Goal: Task Accomplishment & Management: Use online tool/utility

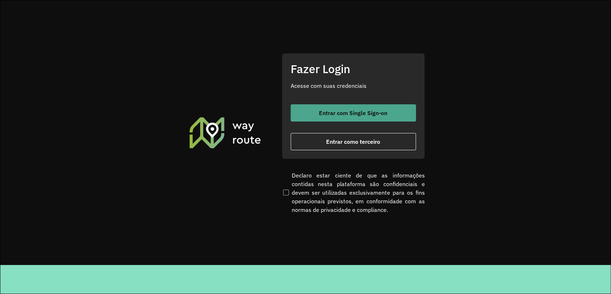
click at [345, 110] on span "Entrar com Single Sign-on" at bounding box center [353, 113] width 68 height 6
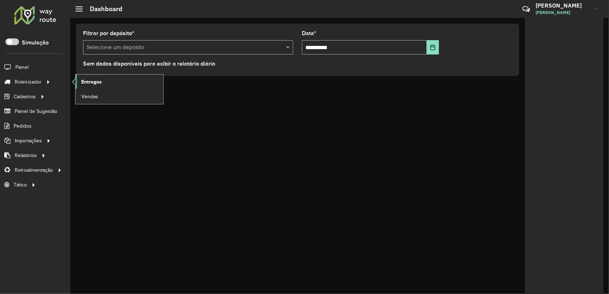
click at [86, 81] on span "Entregas" at bounding box center [91, 82] width 20 height 8
click at [117, 76] on link "Entregas" at bounding box center [120, 81] width 88 height 14
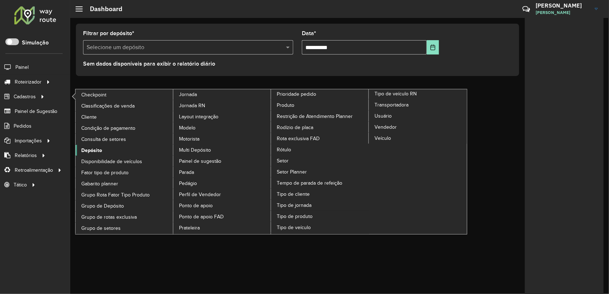
click at [84, 145] on link "Depósito" at bounding box center [125, 150] width 98 height 11
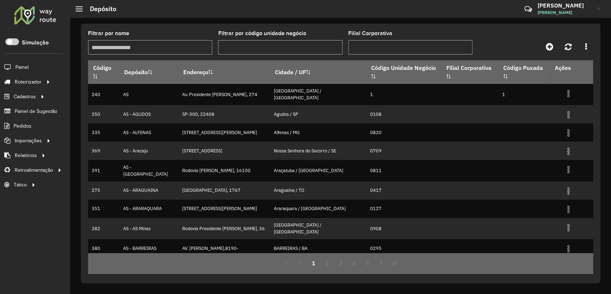
click at [366, 46] on input "Filial Corporativa" at bounding box center [410, 47] width 124 height 14
click at [144, 45] on input "Filtrar por nome" at bounding box center [150, 47] width 124 height 14
type input "******"
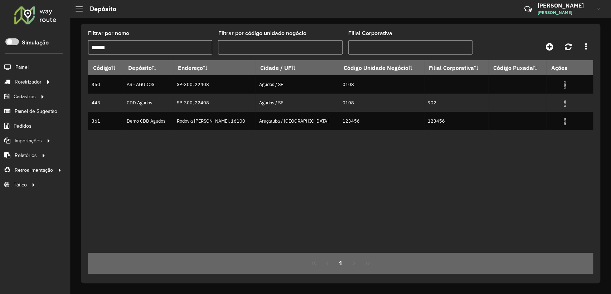
click at [157, 28] on div "Filtrar por nome ****** Filtrar por código unidade negócio Filial Corporativa C…" at bounding box center [340, 153] width 519 height 259
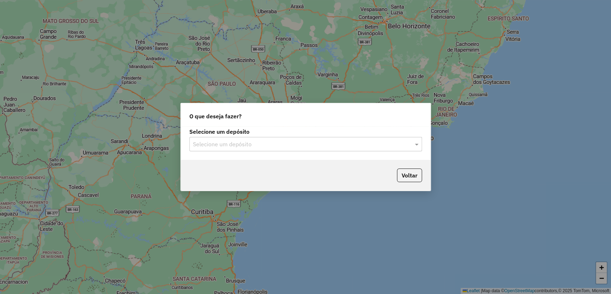
click at [247, 139] on div "Selecione um depósito" at bounding box center [305, 144] width 233 height 14
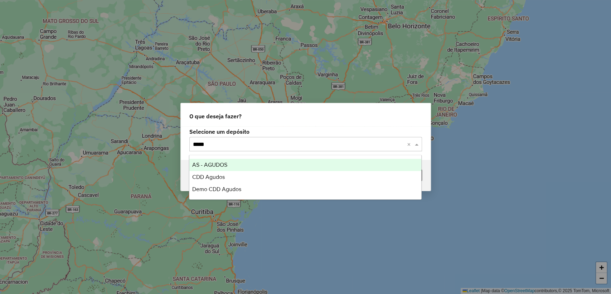
type input "******"
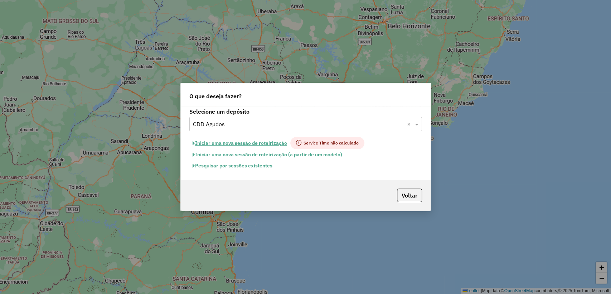
click at [250, 164] on button "Pesquisar por sessões existentes" at bounding box center [232, 165] width 86 height 11
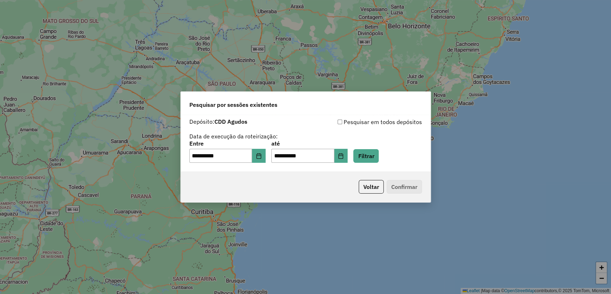
click at [377, 149] on div "**********" at bounding box center [305, 152] width 233 height 22
click at [377, 151] on button "Filtrar" at bounding box center [365, 156] width 25 height 14
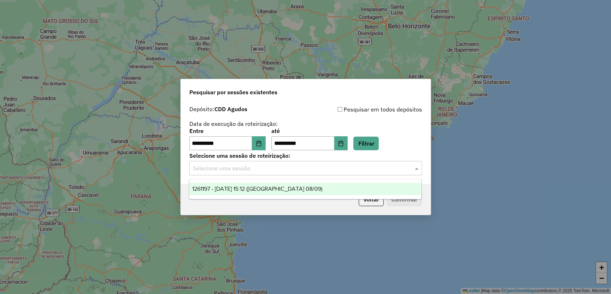
click at [274, 165] on input "text" at bounding box center [298, 168] width 211 height 9
click at [273, 186] on span "1261197 - 08/09/2025 15:12 (Agudos 08/09)" at bounding box center [257, 188] width 130 height 6
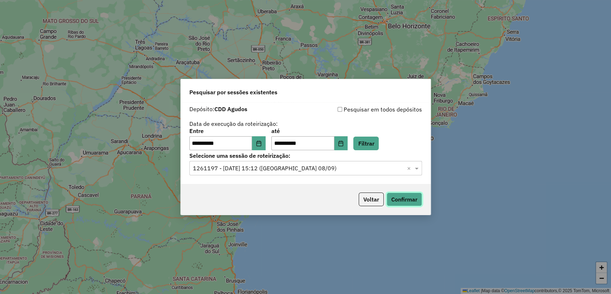
click at [392, 197] on button "Confirmar" at bounding box center [404, 199] width 35 height 14
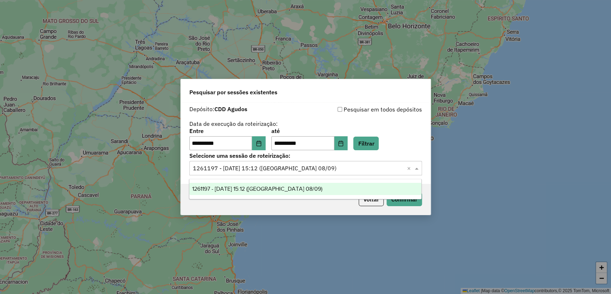
click at [418, 169] on span at bounding box center [417, 168] width 9 height 9
click at [344, 142] on icon "Choose Date" at bounding box center [341, 143] width 6 height 6
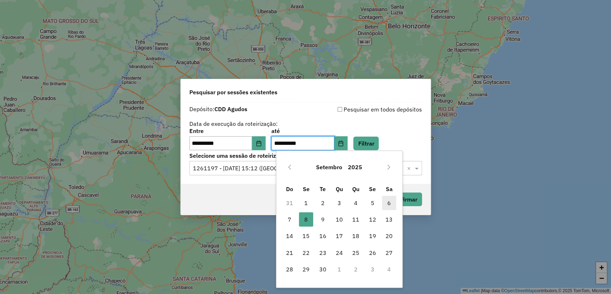
click at [390, 201] on span "6" at bounding box center [389, 202] width 14 height 14
type input "**********"
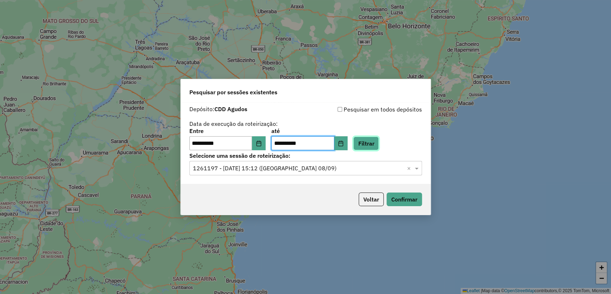
click at [369, 142] on button "Filtrar" at bounding box center [365, 143] width 25 height 14
click at [324, 167] on input "text" at bounding box center [298, 168] width 211 height 9
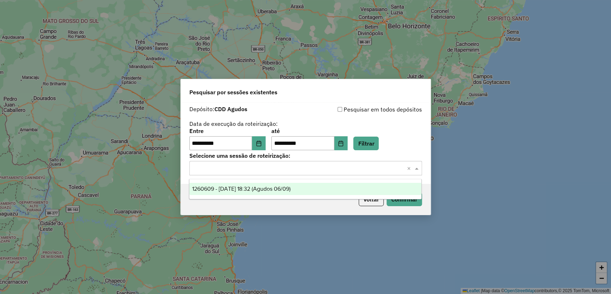
drag, startPoint x: 304, startPoint y: 187, endPoint x: 331, endPoint y: 193, distance: 27.8
click at [291, 187] on span "1260609 - 06/09/2025 18:32 (Agudos 06/09)" at bounding box center [241, 188] width 98 height 6
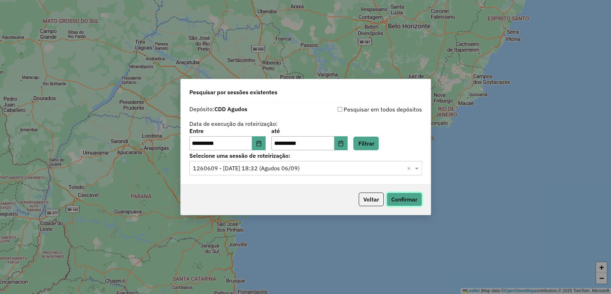
click at [399, 198] on button "Confirmar" at bounding box center [404, 199] width 35 height 14
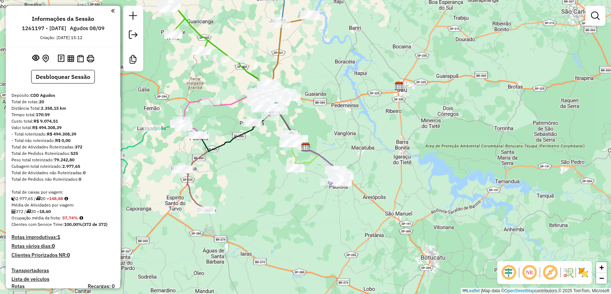
click at [26, 28] on h6 "1261197 - 08/09/2025" at bounding box center [44, 28] width 44 height 6
copy h6 "1261197"
click at [84, 194] on div "Total de caixas por viagem:" at bounding box center [62, 192] width 103 height 6
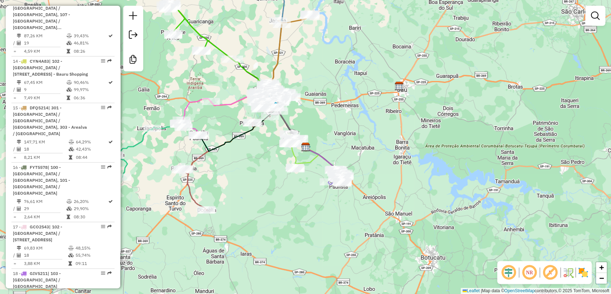
scroll to position [1050, 0]
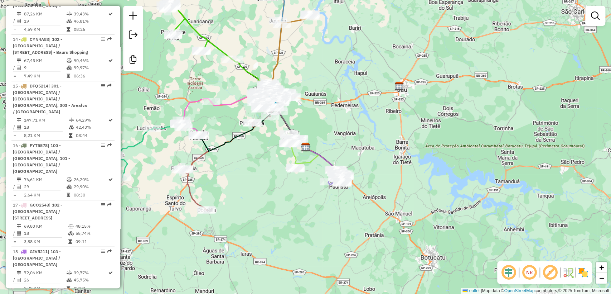
select select "**********"
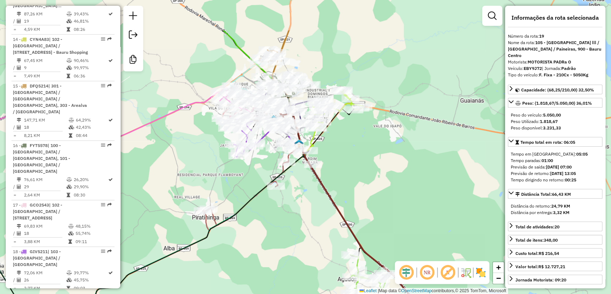
drag, startPoint x: 225, startPoint y: 176, endPoint x: 255, endPoint y: 236, distance: 66.9
click at [255, 236] on div "Janela de atendimento Grade de atendimento Capacidade Transportadoras Veículos …" at bounding box center [305, 147] width 611 height 294
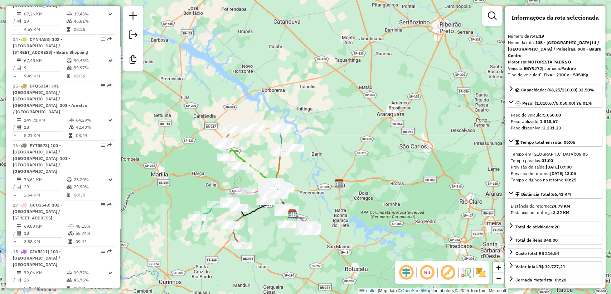
drag, startPoint x: 308, startPoint y: 169, endPoint x: 310, endPoint y: 159, distance: 9.5
click at [310, 159] on div "Janela de atendimento Grade de atendimento Capacidade Transportadoras Veículos …" at bounding box center [305, 147] width 611 height 294
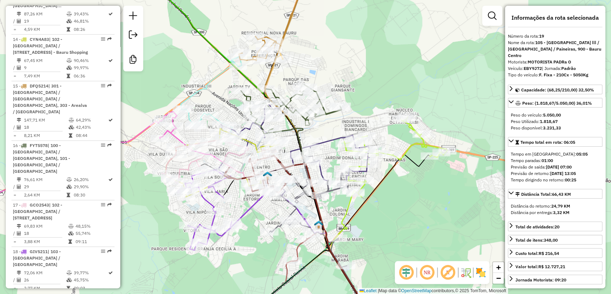
drag, startPoint x: 365, startPoint y: 93, endPoint x: 373, endPoint y: 87, distance: 10.3
click at [373, 87] on div "Janela de atendimento Grade de atendimento Capacidade Transportadoras Veículos …" at bounding box center [305, 147] width 611 height 294
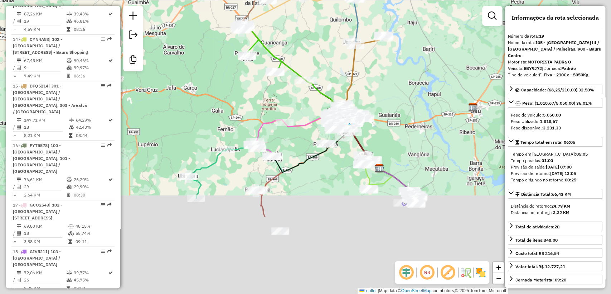
drag, startPoint x: 439, startPoint y: 238, endPoint x: 375, endPoint y: 130, distance: 125.5
click at [375, 130] on div "Janela de atendimento Grade de atendimento Capacidade Transportadoras Veículos …" at bounding box center [305, 147] width 611 height 294
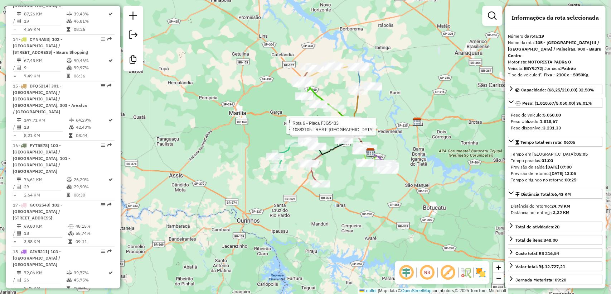
drag, startPoint x: 349, startPoint y: 176, endPoint x: 339, endPoint y: 178, distance: 11.0
click at [342, 178] on div "Rota 6 - Placa FJG5433 10822241 - ONIZE GONÇALVES Rota 6 - Placa FJG5433 108170…" at bounding box center [305, 147] width 611 height 294
click at [274, 145] on div "Rota 6 - Placa FJG5433 10822241 - ONIZE GONÇALVES Rota 6 - Placa FJG5433 108170…" at bounding box center [305, 147] width 611 height 294
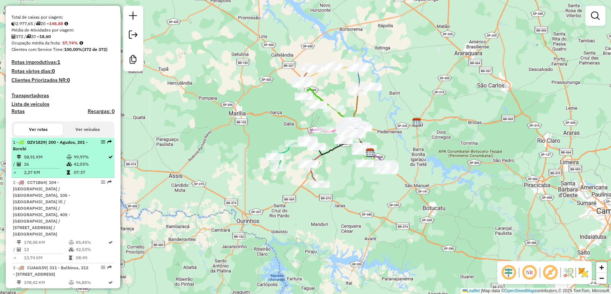
scroll to position [0, 0]
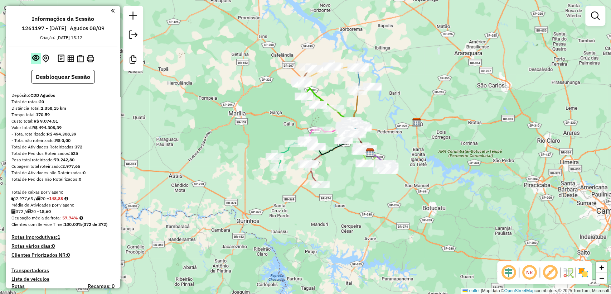
click at [33, 55] on em at bounding box center [35, 57] width 7 height 7
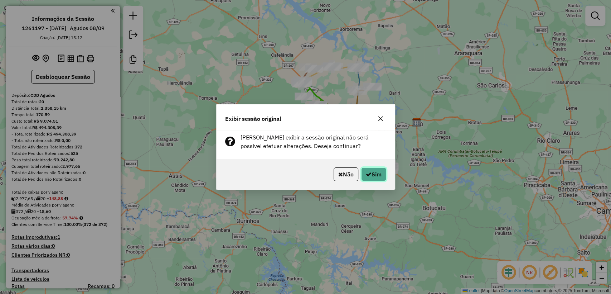
click at [380, 170] on button "Sim" at bounding box center [373, 174] width 25 height 14
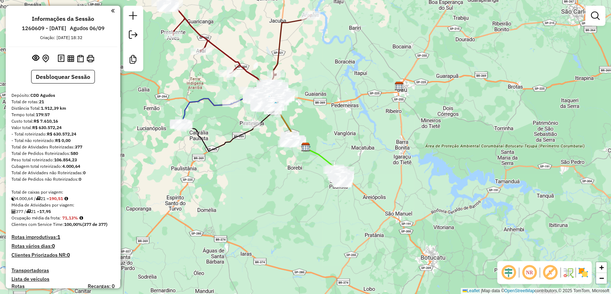
click at [22, 27] on h6 "1260609 - 06/09/2025" at bounding box center [44, 28] width 44 height 6
copy h6 "1260609"
click at [80, 95] on div "Depósito: CDD Agudos" at bounding box center [62, 95] width 103 height 6
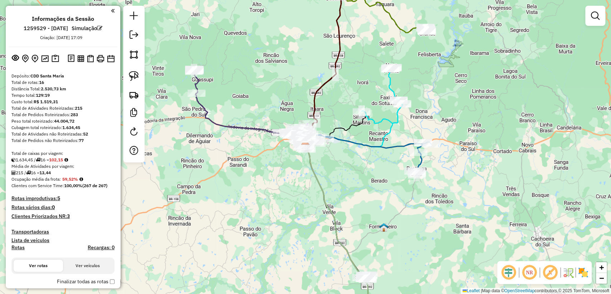
click at [95, 38] on ul "Informações da Sessão 1259529 - [DATE] Simulação Criação: [DATE] 17:09" at bounding box center [63, 27] width 109 height 25
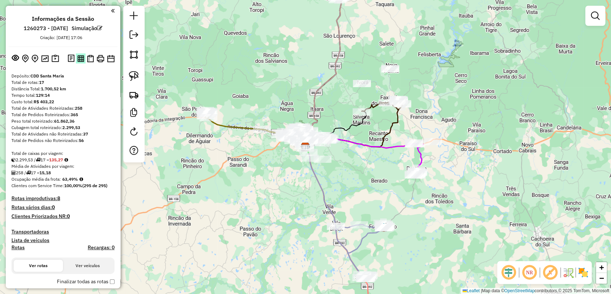
click at [80, 55] on img at bounding box center [80, 58] width 7 height 7
click at [90, 56] on img at bounding box center [90, 59] width 7 height 8
click at [105, 103] on div "Custo total: R$ 403,22" at bounding box center [62, 101] width 103 height 6
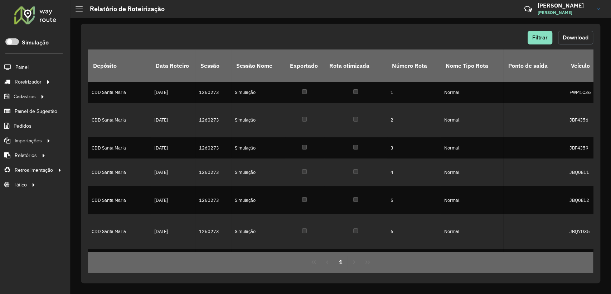
click at [579, 41] on button "Download" at bounding box center [575, 38] width 35 height 14
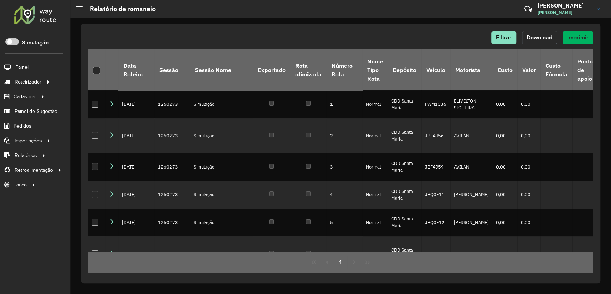
click at [539, 35] on span "Download" at bounding box center [540, 37] width 26 height 6
click at [377, 26] on div "Filtrar Download Imprimir Data Roteiro Sessão Sessão Nome Exportado Rota otimiz…" at bounding box center [340, 153] width 519 height 259
click at [21, 126] on span "Pedidos" at bounding box center [23, 126] width 19 height 8
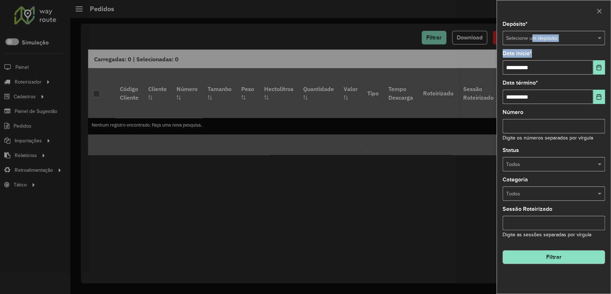
drag, startPoint x: 537, startPoint y: 49, endPoint x: 534, endPoint y: 44, distance: 5.2
click at [534, 44] on div "**********" at bounding box center [554, 157] width 114 height 272
click at [532, 43] on div "Selecione um depósito" at bounding box center [554, 38] width 102 height 14
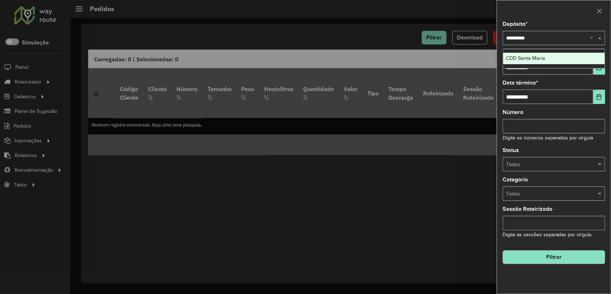
type input "**********"
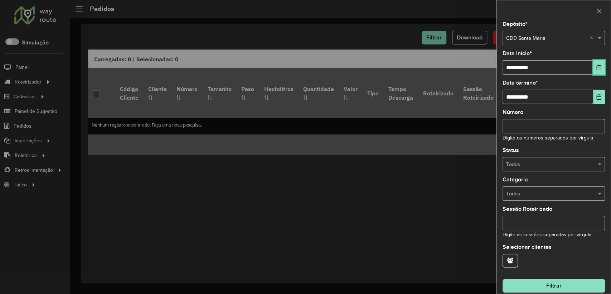
click at [593, 66] on button "Choose Date" at bounding box center [599, 67] width 12 height 14
click at [558, 24] on div "Depósito * Selecione um depósito × CDD Santa Maria ×" at bounding box center [554, 33] width 102 height 24
click at [589, 161] on div at bounding box center [554, 164] width 102 height 8
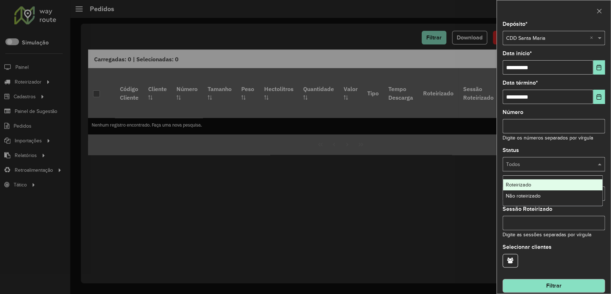
click at [543, 144] on div "**********" at bounding box center [554, 157] width 114 height 272
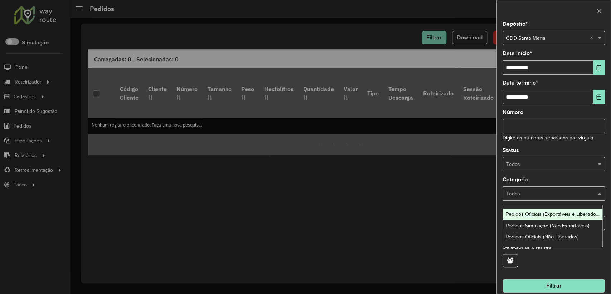
click at [551, 191] on input "text" at bounding box center [546, 194] width 81 height 8
click at [529, 216] on div "Pedidos Oficiais (Exportáveis e Liberados)" at bounding box center [553, 213] width 100 height 11
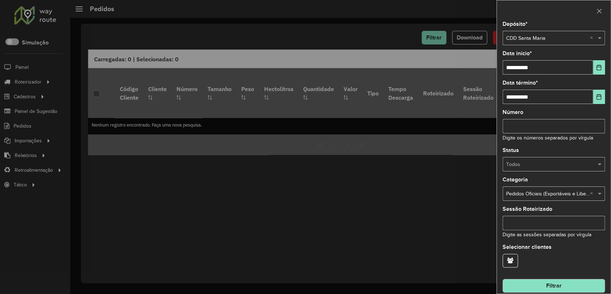
click at [539, 283] on button "Filtrar" at bounding box center [554, 286] width 102 height 14
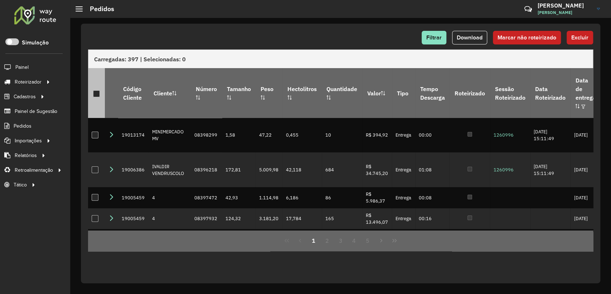
click at [96, 93] on th at bounding box center [96, 92] width 17 height 49
click at [99, 90] on p-tableheadercheckbox at bounding box center [96, 93] width 7 height 7
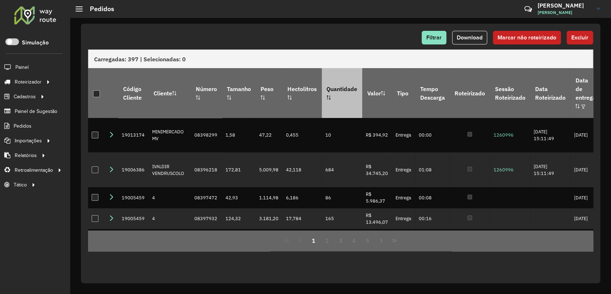
drag, startPoint x: 96, startPoint y: 89, endPoint x: 323, endPoint y: 107, distance: 228.0
click at [96, 90] on div at bounding box center [96, 93] width 7 height 7
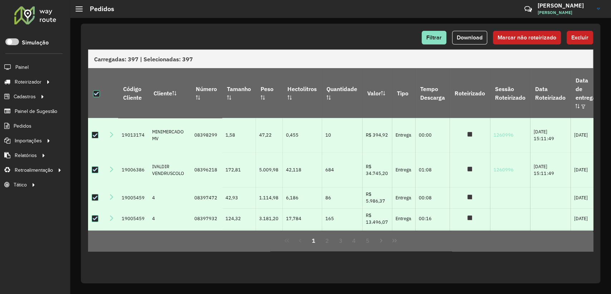
click at [528, 37] on span "Marcar não roteirizado" at bounding box center [527, 37] width 59 height 6
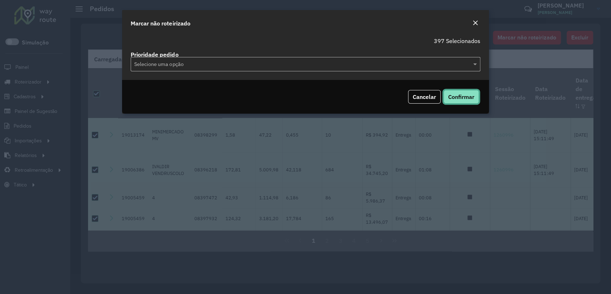
click at [461, 100] on button "Confirmar" at bounding box center [461, 97] width 35 height 14
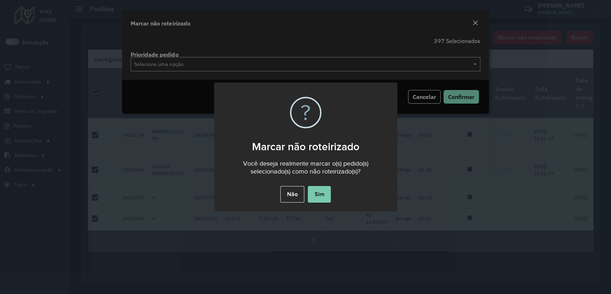
click at [317, 199] on button "Sim" at bounding box center [319, 194] width 23 height 16
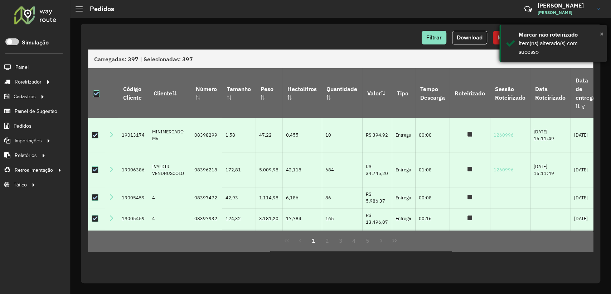
drag, startPoint x: 603, startPoint y: 34, endPoint x: 562, endPoint y: 29, distance: 41.4
click at [604, 34] on div "× Marcar não roteirizado Item(ns) alterado(s) com sucesso" at bounding box center [552, 43] width 107 height 37
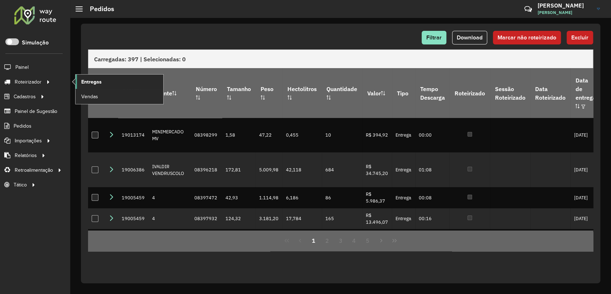
click at [92, 78] on span "Entregas" at bounding box center [91, 82] width 20 height 8
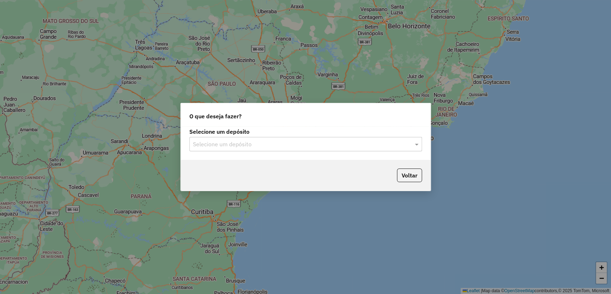
click at [209, 151] on div "Selecione um depósito Selecione um depósito" at bounding box center [306, 143] width 250 height 34
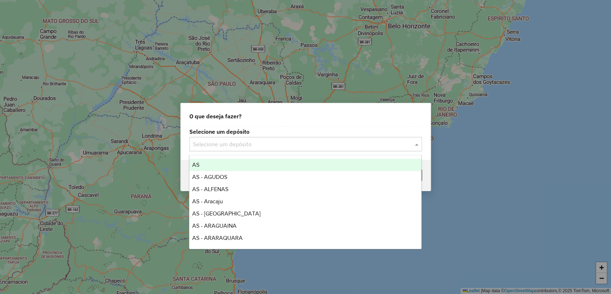
click at [215, 149] on div "Selecione um depósito" at bounding box center [305, 144] width 233 height 14
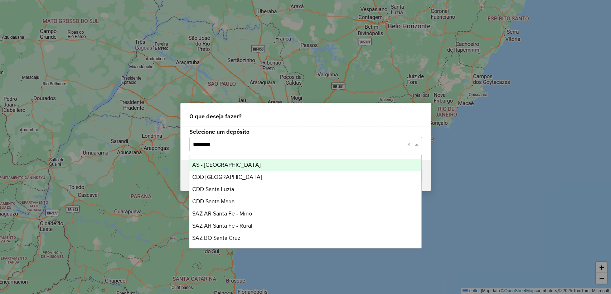
type input "*********"
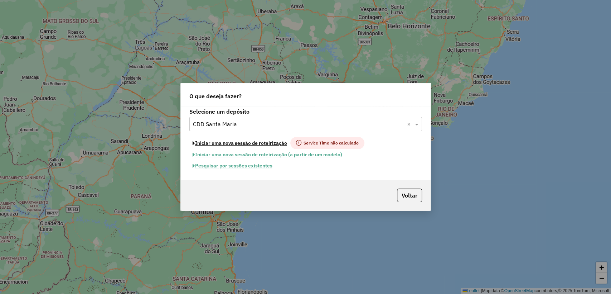
click at [223, 143] on button "Iniciar uma nova sessão de roteirização" at bounding box center [239, 143] width 101 height 12
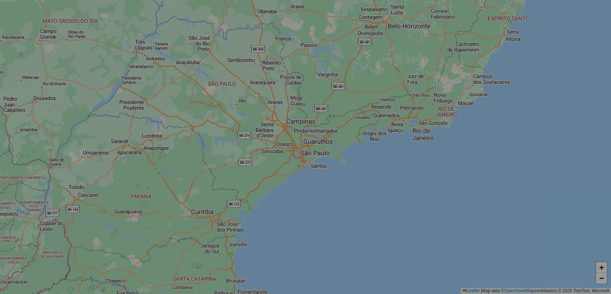
select select "*"
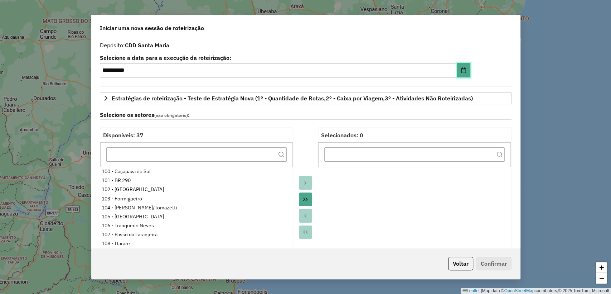
click at [461, 71] on icon "Choose Date" at bounding box center [464, 70] width 6 height 6
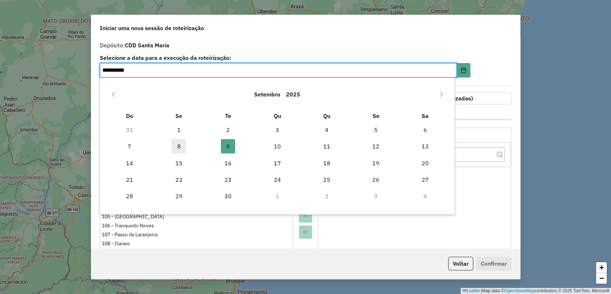
click at [172, 143] on span "8" at bounding box center [178, 146] width 14 height 14
type input "**********"
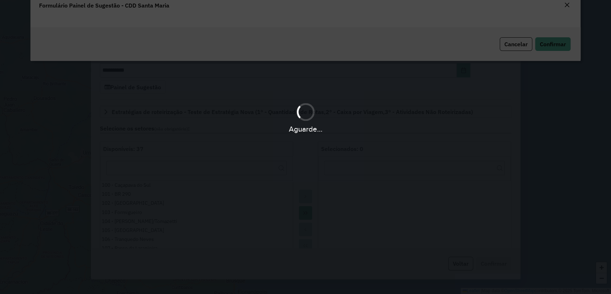
click at [305, 52] on div "Aguarde..." at bounding box center [305, 147] width 611 height 294
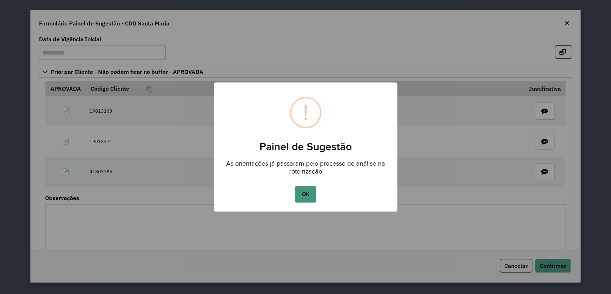
click at [300, 190] on button "OK" at bounding box center [305, 194] width 21 height 16
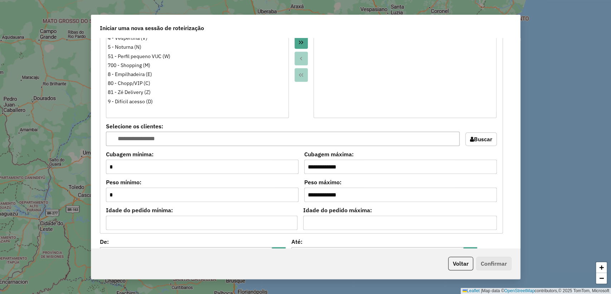
scroll to position [596, 0]
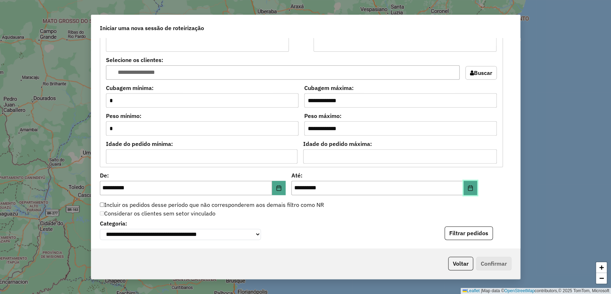
click at [470, 183] on button "Choose Date" at bounding box center [471, 187] width 14 height 14
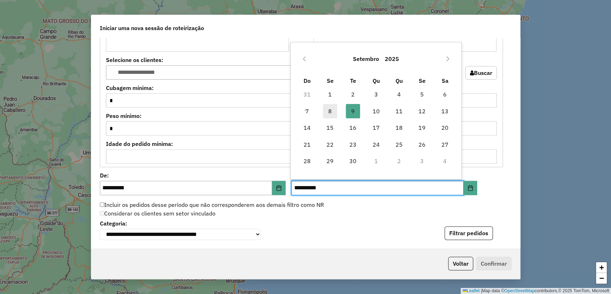
click at [332, 110] on span "8" at bounding box center [330, 111] width 14 height 14
type input "**********"
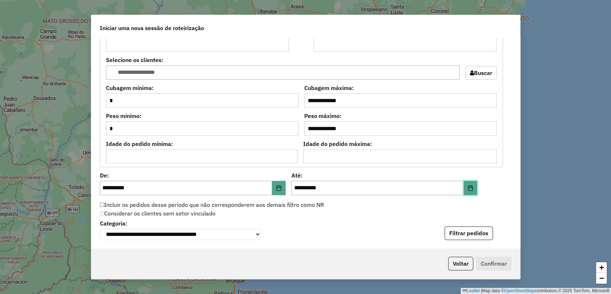
click at [468, 189] on icon "Choose Date" at bounding box center [470, 188] width 5 height 6
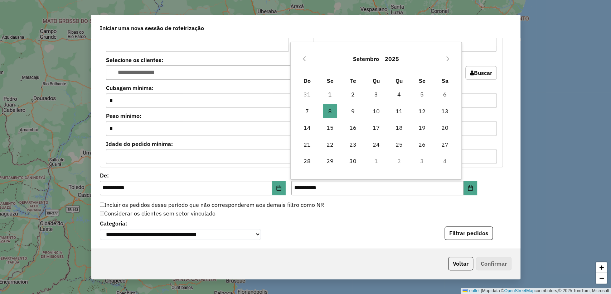
click at [497, 192] on div "**********" at bounding box center [305, 143] width 429 height 210
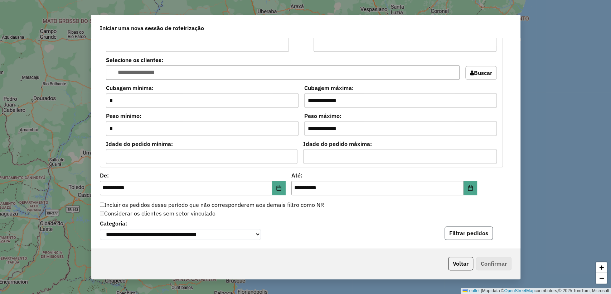
drag, startPoint x: 470, startPoint y: 236, endPoint x: 371, endPoint y: 218, distance: 100.8
click at [469, 236] on button "Filtrar pedidos" at bounding box center [469, 233] width 48 height 14
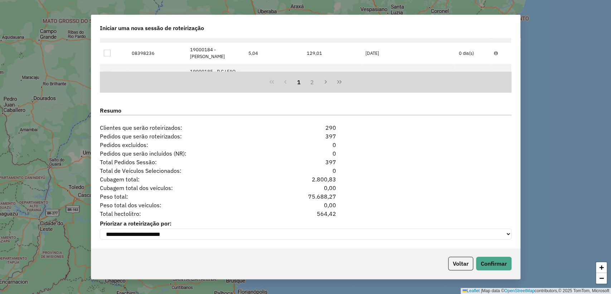
scroll to position [891, 0]
drag, startPoint x: 493, startPoint y: 258, endPoint x: 425, endPoint y: 188, distance: 98.5
click at [462, 195] on div "**********" at bounding box center [306, 147] width 430 height 264
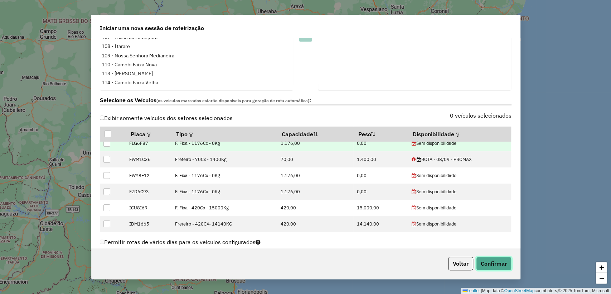
scroll to position [215, 0]
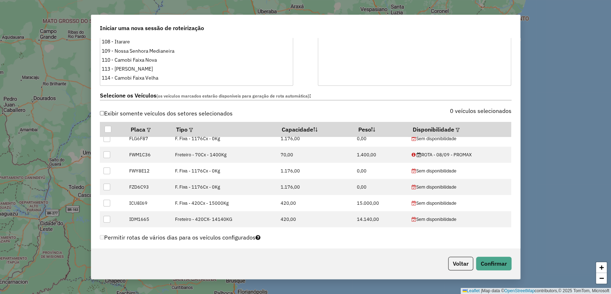
click at [300, 94] on span "(os veículos marcados estarão disponíveis para geração de rota automática)" at bounding box center [232, 95] width 153 height 5
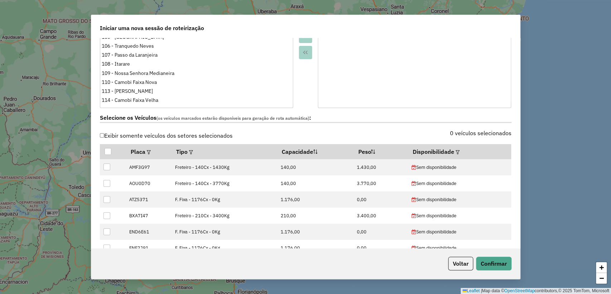
scroll to position [136, 0]
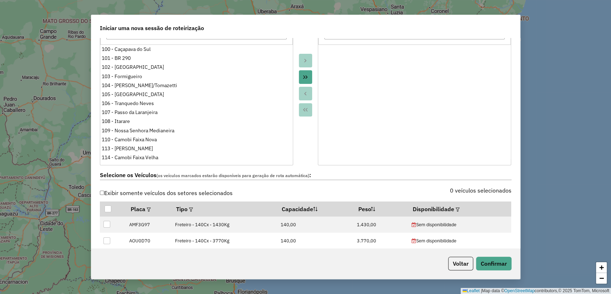
click at [106, 192] on label "Exibir somente veículos dos setores selecionados" at bounding box center [166, 193] width 133 height 14
click at [139, 177] on label "Selecione os Veículos (os veículos marcados estarão disponíveis para geração de…" at bounding box center [306, 175] width 412 height 10
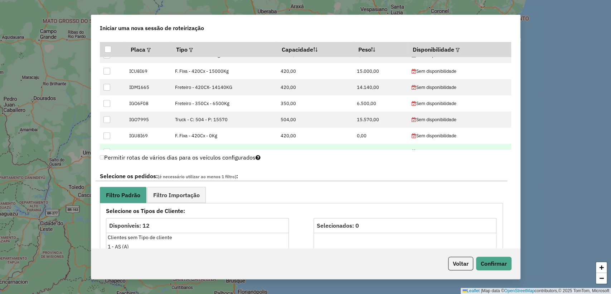
scroll to position [0, 0]
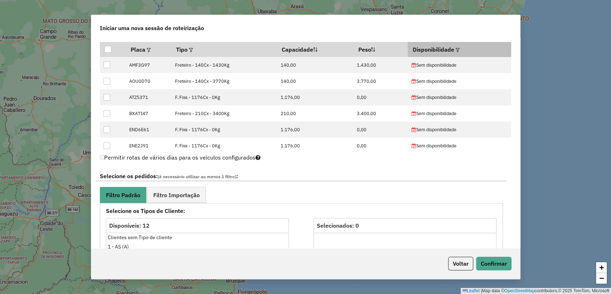
click at [456, 52] on div at bounding box center [456, 49] width 5 height 9
click at [456, 48] on em at bounding box center [458, 50] width 4 height 4
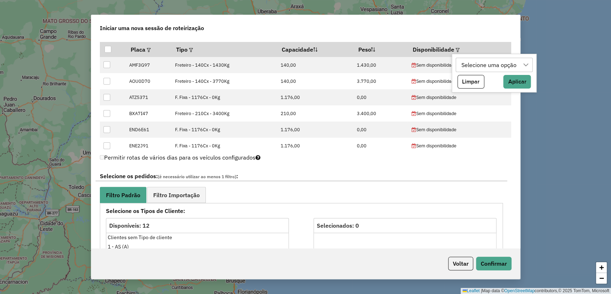
click at [484, 67] on div "Selecione uma opção" at bounding box center [489, 65] width 60 height 14
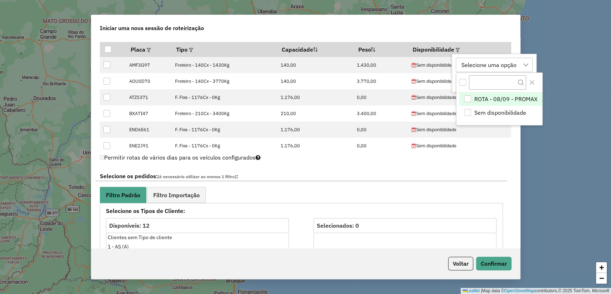
scroll to position [5, 32]
click at [467, 101] on div "ROTA - 08/09 - PROMAX" at bounding box center [467, 98] width 7 height 7
click at [512, 45] on div "Exibir somente veículos dos setores selecionados 0 veículos selecionados Placa …" at bounding box center [306, 88] width 420 height 121
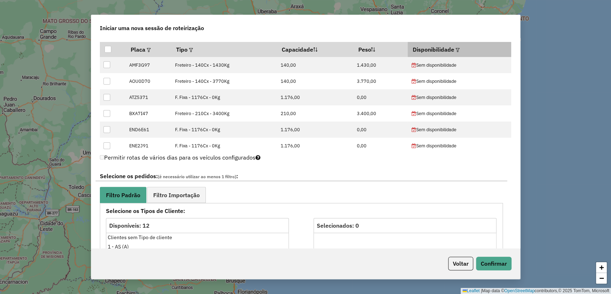
click at [469, 52] on th "Disponibilidade" at bounding box center [459, 49] width 103 height 15
click at [456, 48] on em at bounding box center [458, 50] width 4 height 4
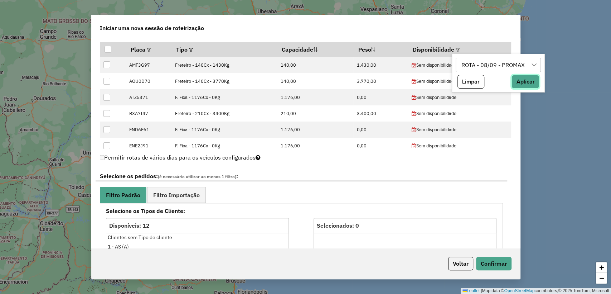
click at [522, 81] on button "Aplicar" at bounding box center [526, 82] width 28 height 14
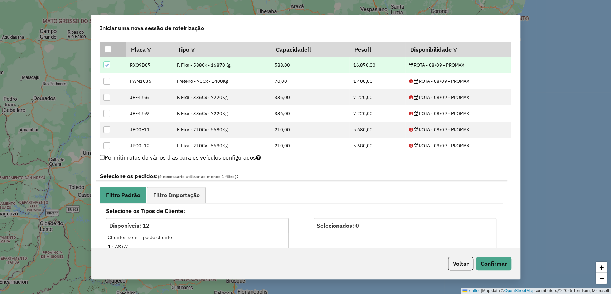
click at [108, 49] on div at bounding box center [108, 49] width 7 height 7
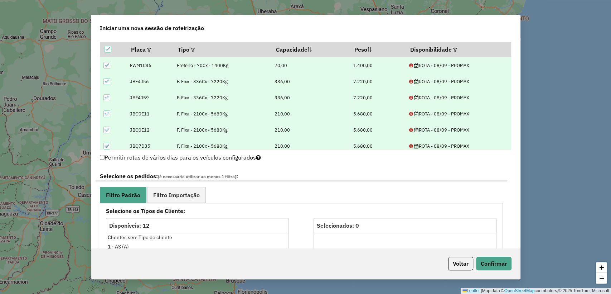
scroll to position [0, 0]
click at [106, 49] on icon at bounding box center [108, 49] width 5 height 5
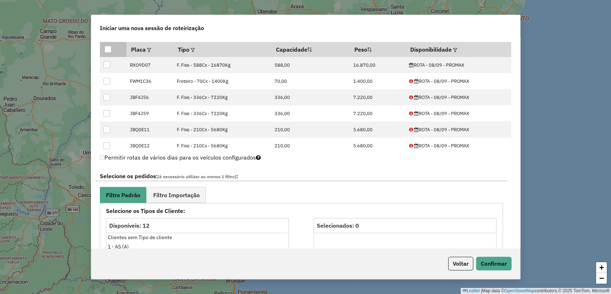
click at [108, 48] on div at bounding box center [108, 49] width 7 height 7
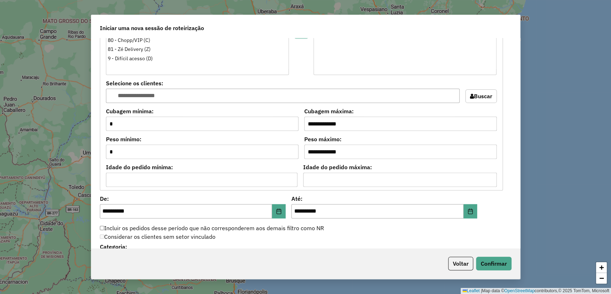
scroll to position [852, 0]
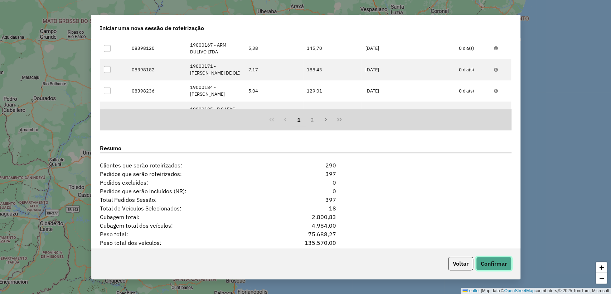
click at [495, 266] on button "Confirmar" at bounding box center [493, 263] width 35 height 14
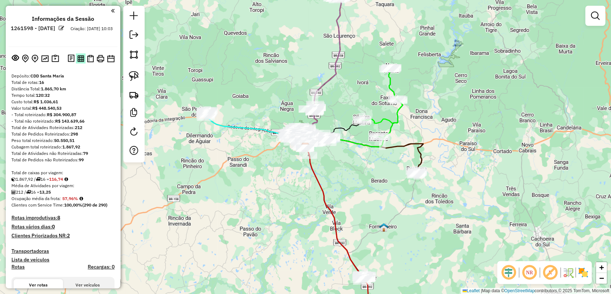
click at [79, 58] on img at bounding box center [80, 58] width 7 height 7
click at [87, 59] on img at bounding box center [90, 59] width 7 height 8
click at [80, 58] on img at bounding box center [80, 58] width 7 height 7
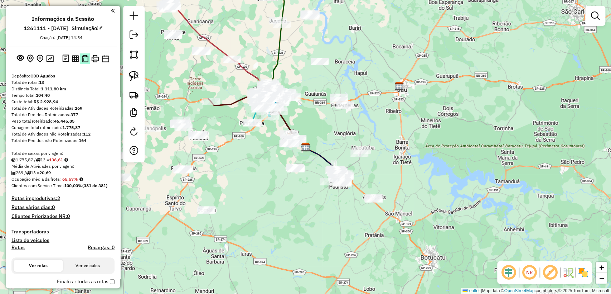
click at [86, 59] on img at bounding box center [85, 59] width 7 height 8
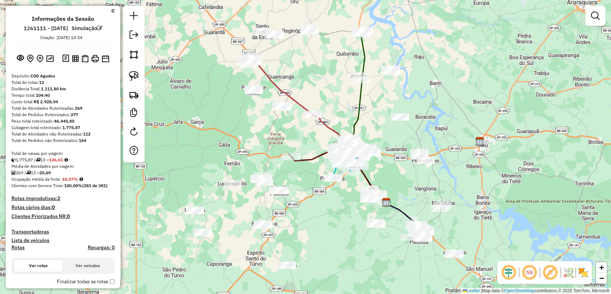
drag, startPoint x: 215, startPoint y: 157, endPoint x: 287, endPoint y: 215, distance: 92.4
click at [287, 215] on div "Janela de atendimento Grade de atendimento Capacidade Transportadoras Veículos …" at bounding box center [305, 147] width 611 height 294
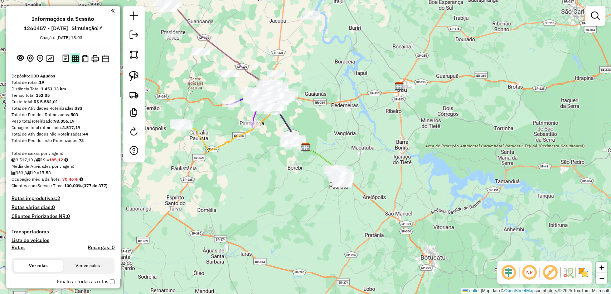
click at [76, 57] on img at bounding box center [75, 58] width 7 height 7
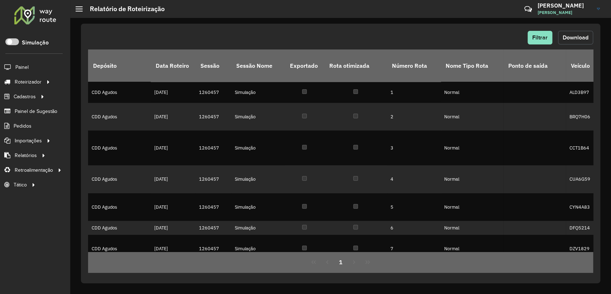
click at [571, 33] on button "Download" at bounding box center [575, 38] width 35 height 14
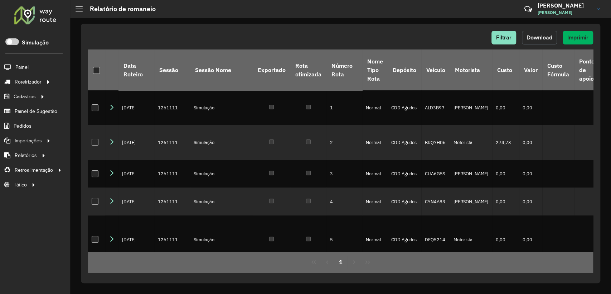
click at [541, 38] on span "Download" at bounding box center [540, 37] width 26 height 6
click at [252, 31] on div "Filtrar Download Imprimir" at bounding box center [340, 38] width 505 height 14
click at [547, 35] on span "Download" at bounding box center [540, 37] width 26 height 6
click at [436, 36] on div "Filtrar Download Imprimir" at bounding box center [340, 38] width 505 height 14
click at [437, 34] on div "Filtrar Download Imprimir" at bounding box center [340, 38] width 505 height 14
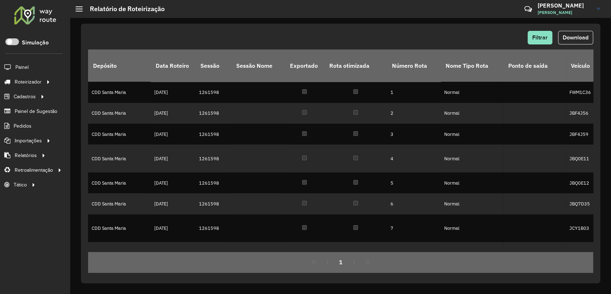
click at [255, 26] on div "Filtrar Download Depósito Data Roteiro Sessão Sessão Nome Exportado Rota otimiz…" at bounding box center [340, 153] width 519 height 259
click at [578, 38] on span "Download" at bounding box center [576, 37] width 26 height 6
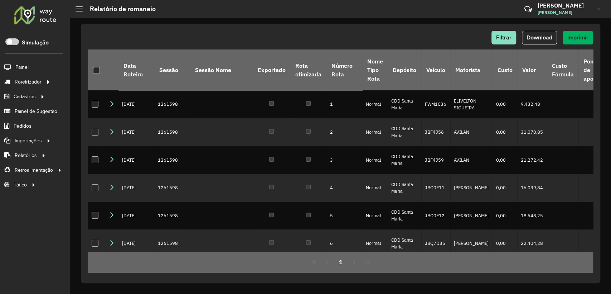
click at [266, 32] on div "Filtrar Download Imprimir" at bounding box center [340, 38] width 505 height 14
click at [541, 37] on span "Download" at bounding box center [540, 37] width 26 height 6
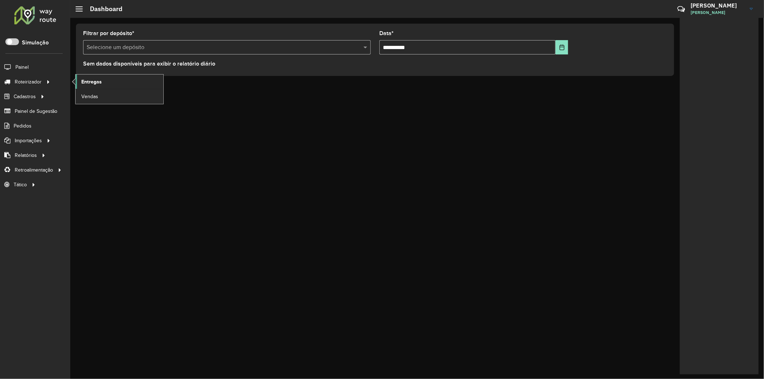
click at [105, 78] on link "Entregas" at bounding box center [120, 81] width 88 height 14
click at [108, 85] on link "Entregas" at bounding box center [120, 81] width 88 height 14
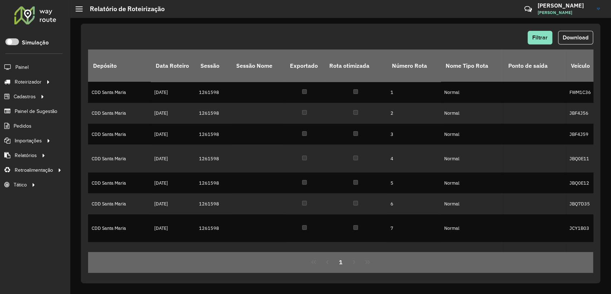
click at [81, 209] on div "Filtrar Download Depósito Data Roteiro Sessão Sessão Nome Exportado Rota otimiz…" at bounding box center [340, 156] width 541 height 276
click at [573, 39] on span "Download" at bounding box center [576, 37] width 26 height 6
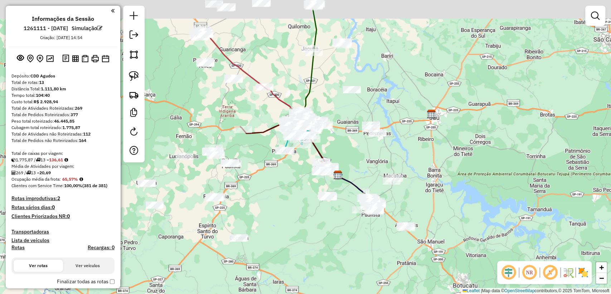
drag, startPoint x: 245, startPoint y: 150, endPoint x: 282, endPoint y: 181, distance: 48.6
click at [282, 181] on div "Janela de atendimento Grade de atendimento Capacidade Transportadoras Veículos …" at bounding box center [305, 147] width 611 height 294
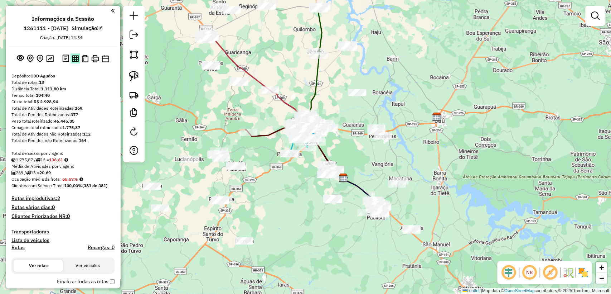
click at [77, 58] on img at bounding box center [75, 58] width 7 height 7
click at [83, 59] on img at bounding box center [85, 59] width 7 height 8
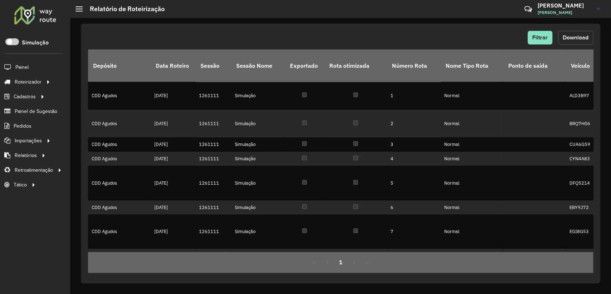
click at [574, 40] on span "Download" at bounding box center [576, 37] width 26 height 6
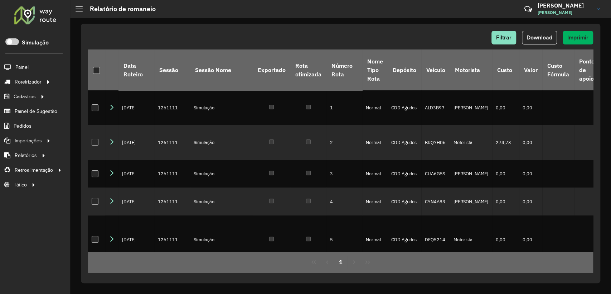
drag, startPoint x: 359, startPoint y: 36, endPoint x: 442, endPoint y: 43, distance: 83.7
click at [359, 36] on div "Filtrar Download Imprimir" at bounding box center [340, 38] width 505 height 14
click at [539, 38] on span "Download" at bounding box center [540, 37] width 26 height 6
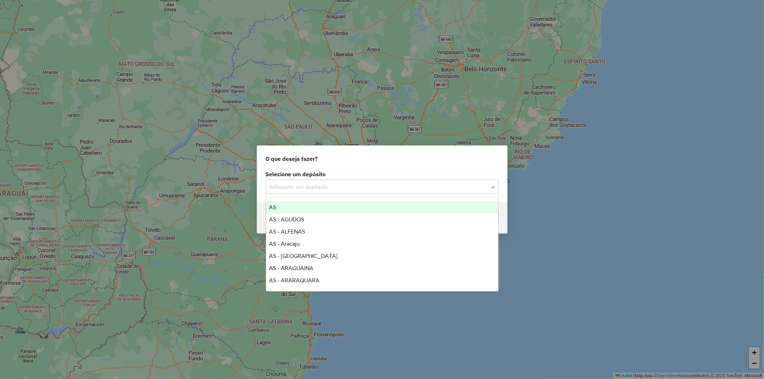
click at [300, 187] on input "text" at bounding box center [374, 187] width 211 height 9
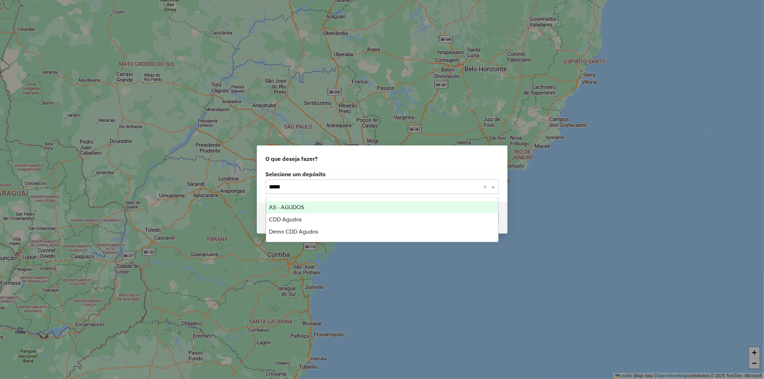
type input "******"
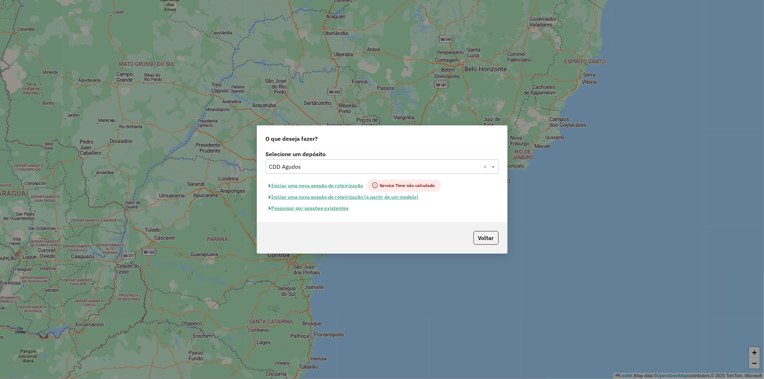
click at [315, 208] on button "Pesquisar por sessões existentes" at bounding box center [309, 208] width 86 height 11
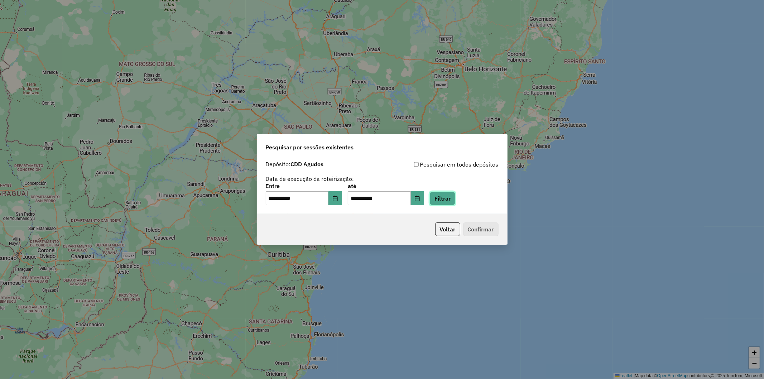
click at [450, 198] on button "Filtrar" at bounding box center [442, 199] width 25 height 14
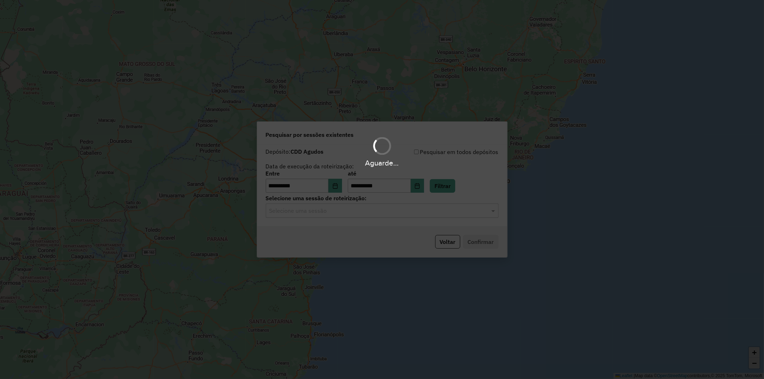
click at [383, 212] on input "text" at bounding box center [374, 211] width 211 height 9
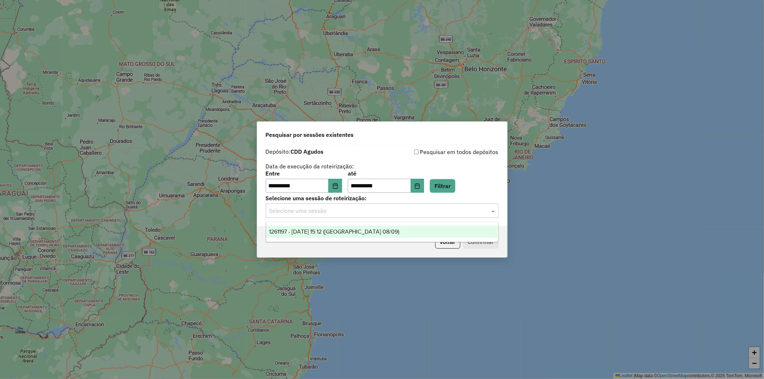
drag, startPoint x: 381, startPoint y: 231, endPoint x: 478, endPoint y: 248, distance: 98.6
click at [380, 231] on div "1261197 - 08/09/2025 15:12 (Agudos 08/09)" at bounding box center [382, 232] width 232 height 12
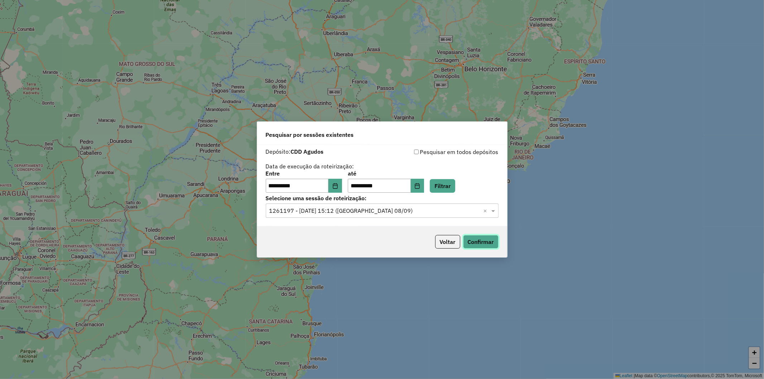
click at [489, 242] on button "Confirmar" at bounding box center [480, 242] width 35 height 14
click at [424, 189] on button "Choose Date" at bounding box center [418, 186] width 14 height 14
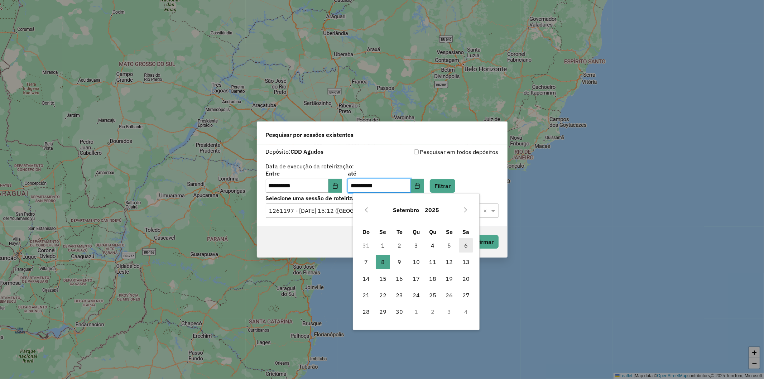
click at [464, 242] on span "6" at bounding box center [466, 245] width 14 height 14
type input "**********"
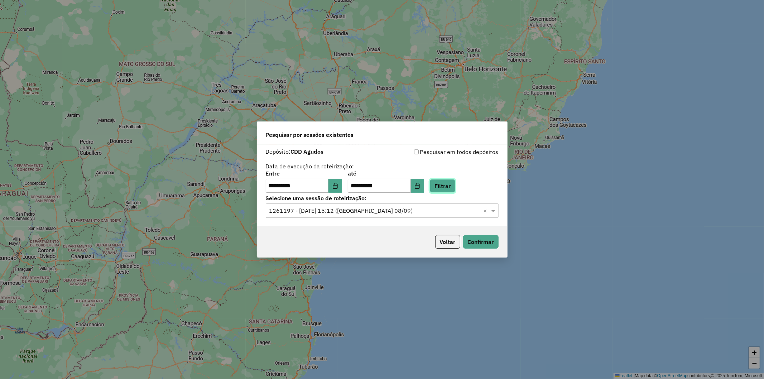
click at [453, 189] on button "Filtrar" at bounding box center [442, 186] width 25 height 14
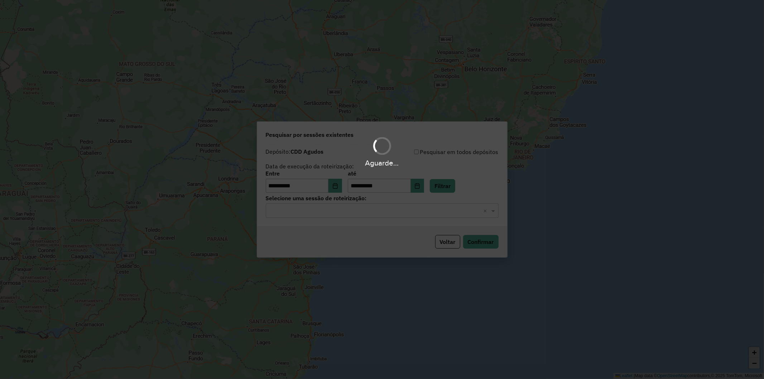
click at [391, 212] on input "text" at bounding box center [374, 211] width 211 height 9
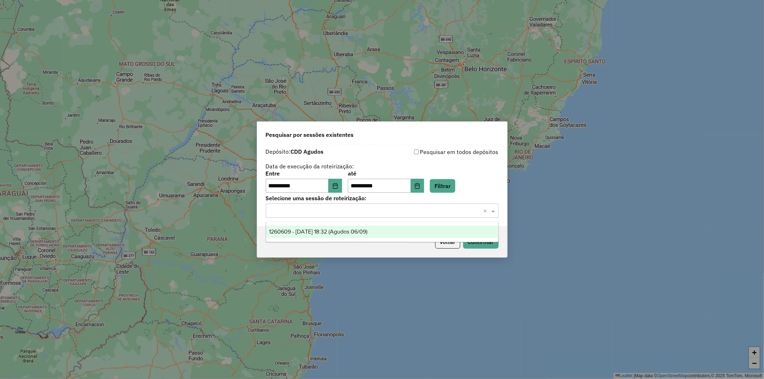
drag, startPoint x: 388, startPoint y: 209, endPoint x: 367, endPoint y: 247, distance: 43.7
click at [388, 209] on input "text" at bounding box center [374, 211] width 211 height 9
click at [362, 233] on span "1260609 - 06/09/2025 18:32 (Agudos 06/09)" at bounding box center [318, 231] width 98 height 6
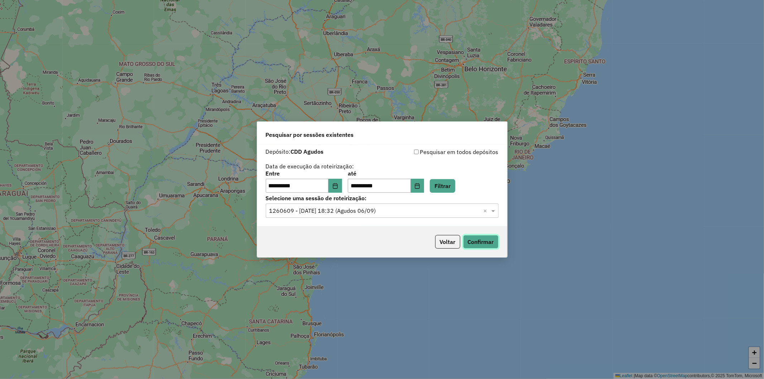
click at [475, 239] on button "Confirmar" at bounding box center [480, 242] width 35 height 14
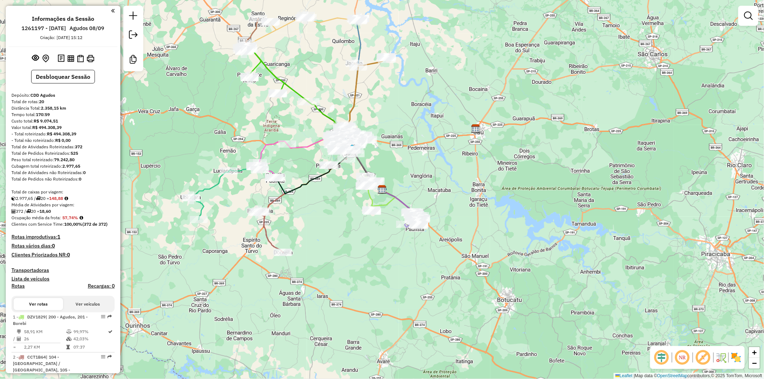
click at [358, 345] on div "Janela de atendimento Grade de atendimento Capacidade Transportadoras Veículos …" at bounding box center [382, 189] width 764 height 379
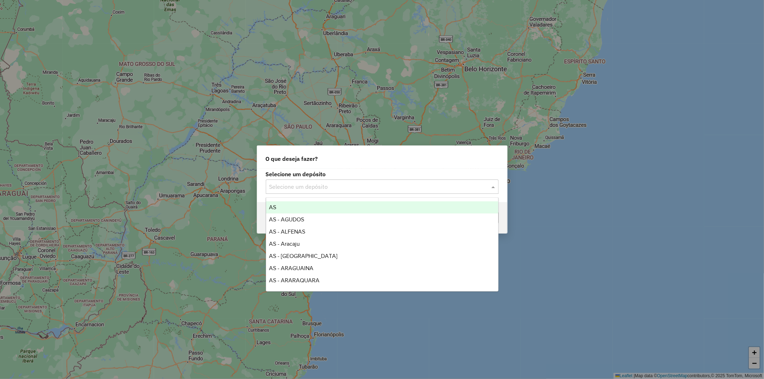
click at [328, 187] on input "text" at bounding box center [374, 187] width 211 height 9
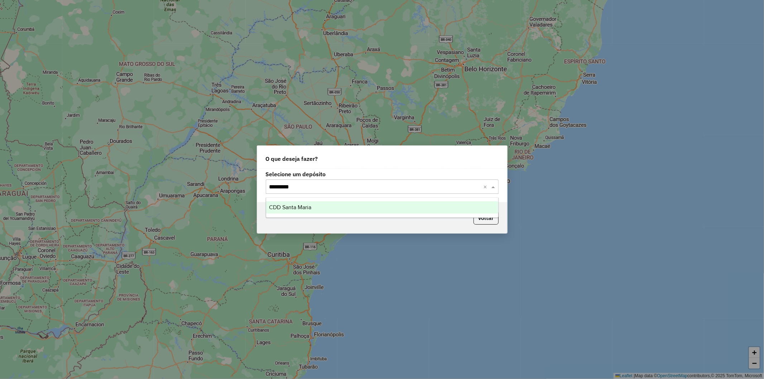
type input "**********"
type input "*"
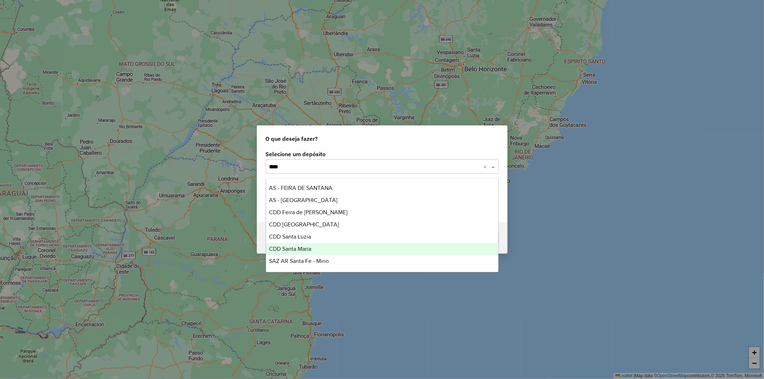
type input "*****"
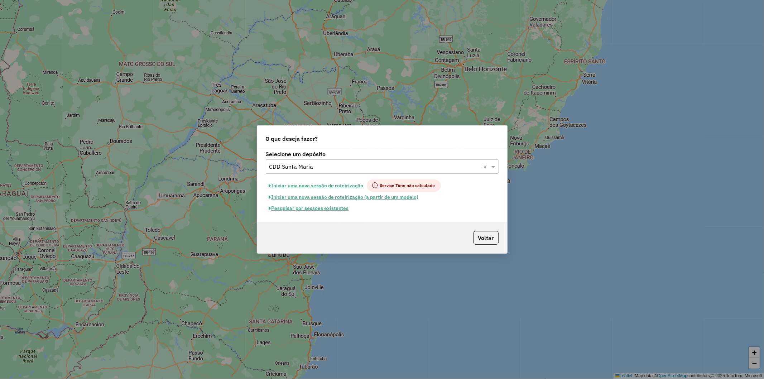
click at [324, 183] on button "Iniciar uma nova sessão de roteirização" at bounding box center [316, 185] width 101 height 12
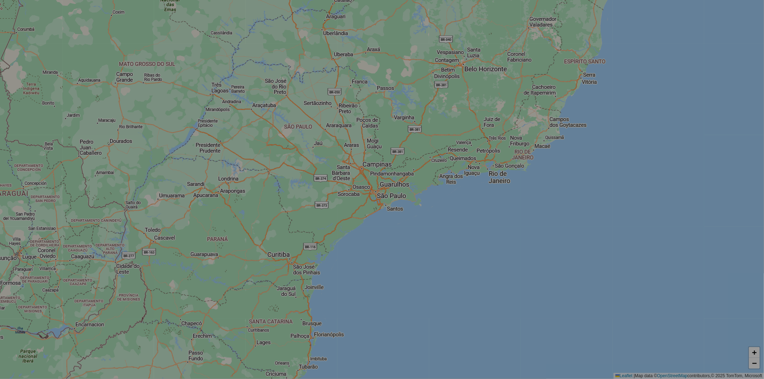
select select "*"
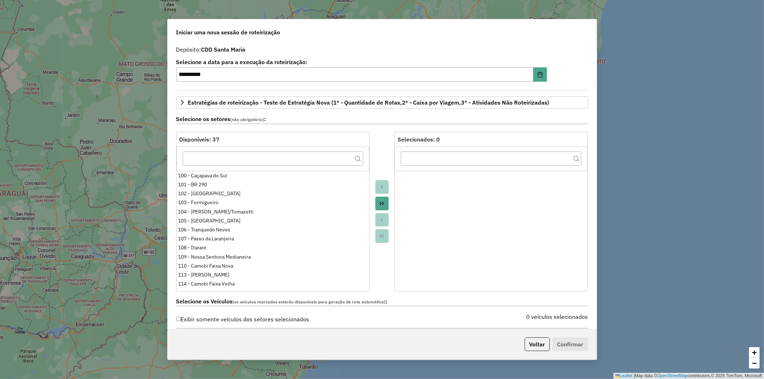
click at [531, 345] on button "Voltar" at bounding box center [536, 344] width 25 height 14
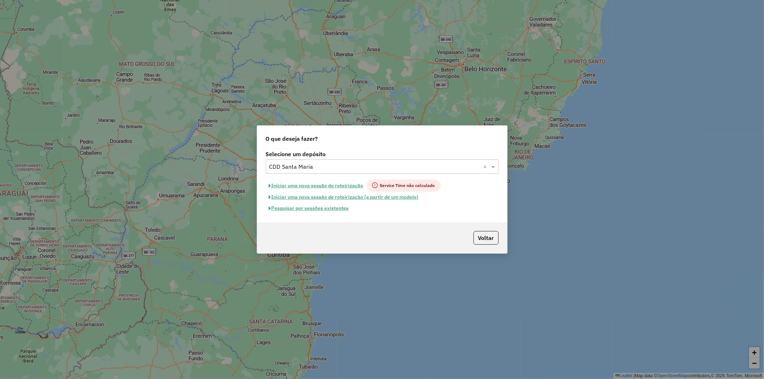
click at [331, 210] on button "Pesquisar por sessões existentes" at bounding box center [309, 208] width 86 height 11
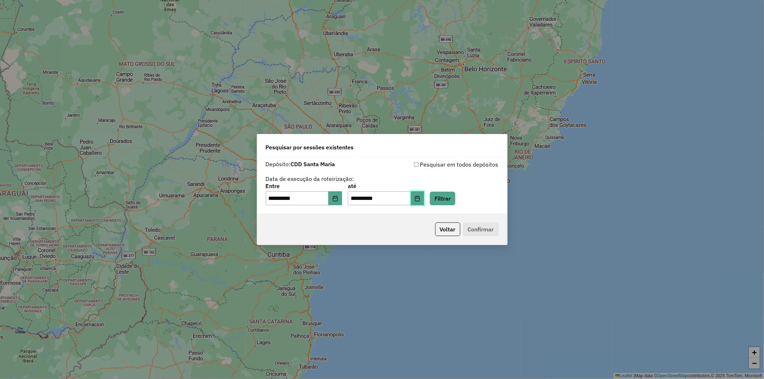
click at [424, 201] on button "Choose Date" at bounding box center [418, 198] width 14 height 14
click at [337, 197] on icon "Choose Date" at bounding box center [335, 198] width 6 height 6
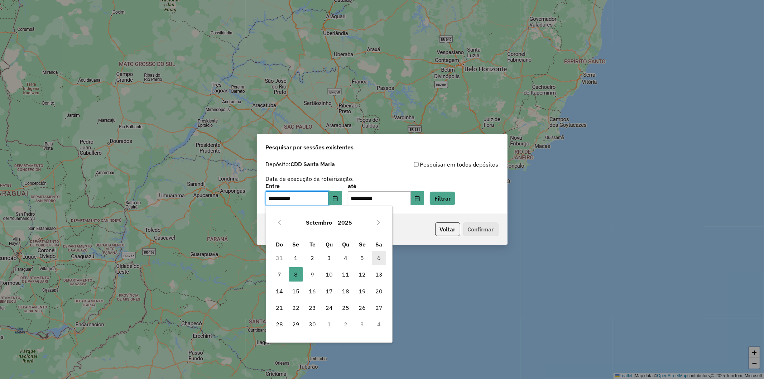
click at [380, 257] on span "6" at bounding box center [379, 258] width 14 height 14
type input "**********"
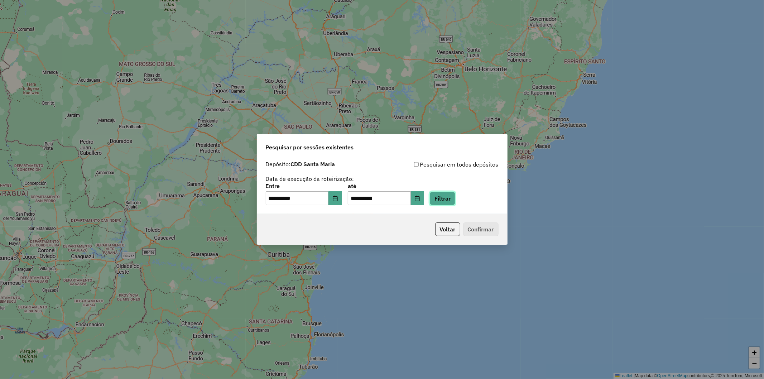
click at [455, 199] on button "Filtrar" at bounding box center [442, 199] width 25 height 14
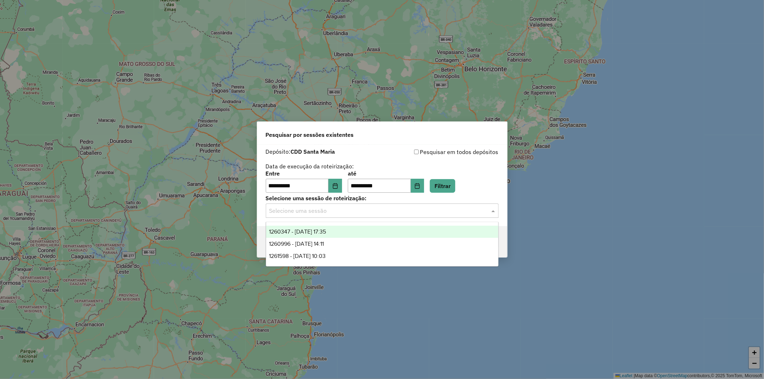
click at [345, 210] on input "text" at bounding box center [374, 211] width 211 height 9
click at [344, 231] on div "1260347 - 06/09/2025 17:35" at bounding box center [382, 232] width 232 height 12
click at [457, 215] on div "Selecione uma sessão × 1260347 - 06/09/2025 17:35 ×" at bounding box center [382, 210] width 233 height 14
click at [482, 184] on div "**********" at bounding box center [382, 182] width 233 height 22
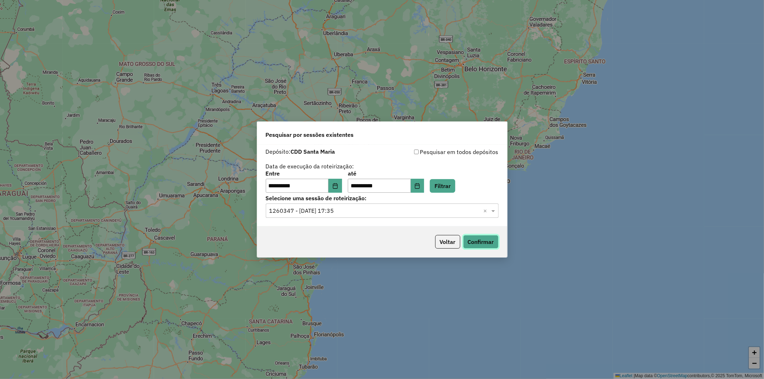
click at [478, 241] on button "Confirmar" at bounding box center [480, 242] width 35 height 14
click at [358, 212] on input "text" at bounding box center [374, 211] width 211 height 9
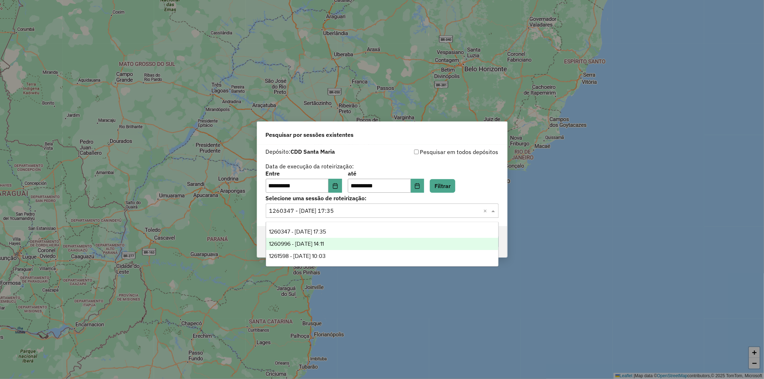
click at [358, 242] on div "1260996 - 08/09/2025 14:11" at bounding box center [382, 244] width 232 height 12
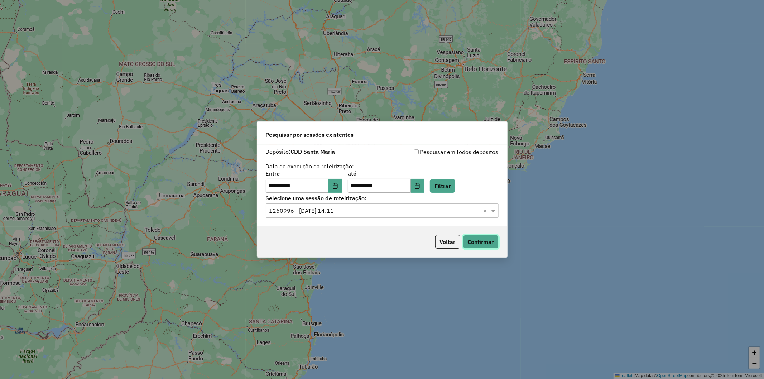
click at [471, 242] on button "Confirmar" at bounding box center [480, 242] width 35 height 14
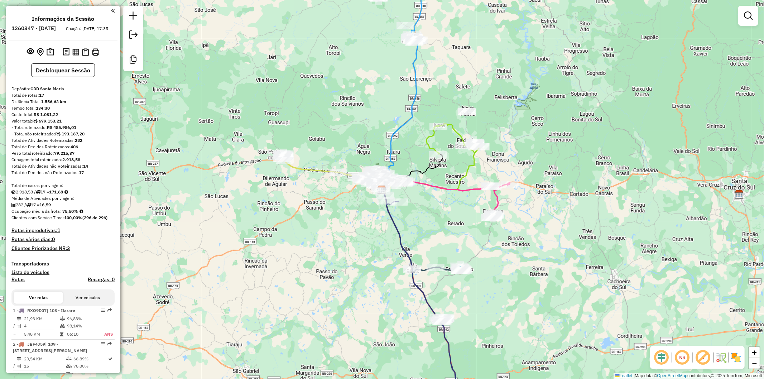
click at [42, 26] on h6 "1260347 - 06/09/2025" at bounding box center [33, 28] width 44 height 6
copy h6 "1260347"
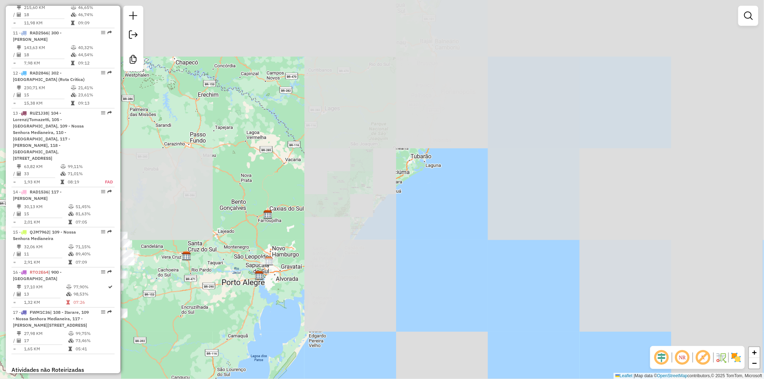
scroll to position [879, 0]
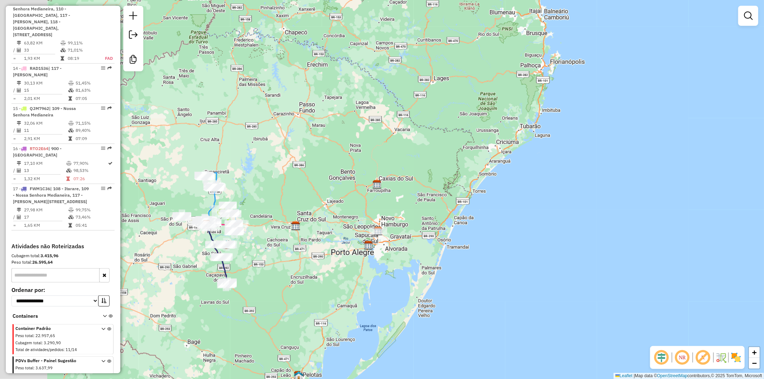
drag, startPoint x: 292, startPoint y: 209, endPoint x: 337, endPoint y: 233, distance: 50.3
click at [293, 209] on div "Janela de atendimento Grade de atendimento Capacidade Transportadoras Veículos …" at bounding box center [382, 189] width 764 height 379
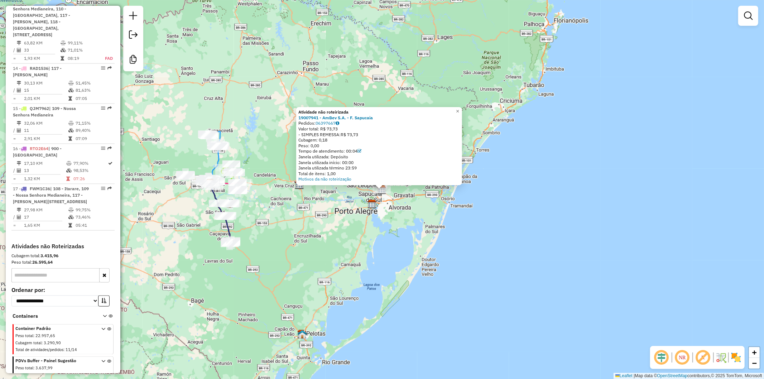
click at [385, 219] on div "Atividade não roteirizada 19007941 - AmBev S.A. - F. Sapucaia Pedidos: 06397667…" at bounding box center [382, 189] width 764 height 379
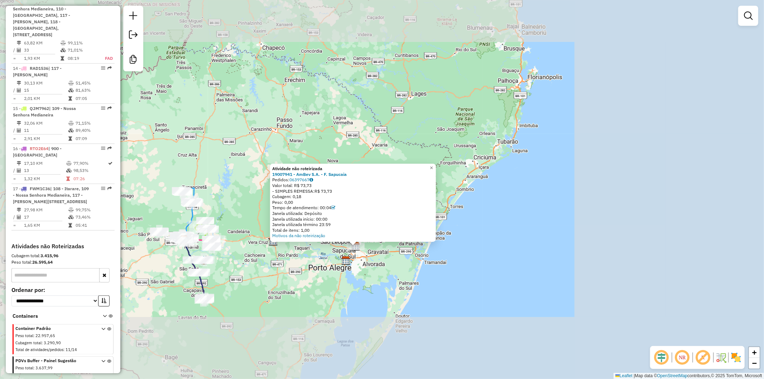
click at [281, 281] on div "Atividade não roteirizada 19007941 - AmBev S.A. - F. Sapucaia Pedidos: 06397667…" at bounding box center [382, 189] width 764 height 379
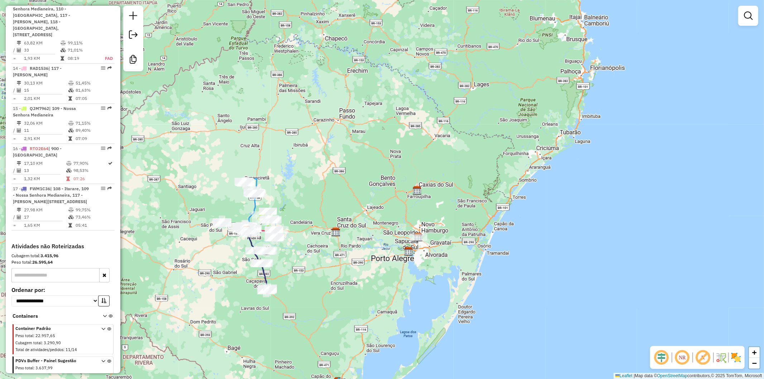
drag, startPoint x: 258, startPoint y: 287, endPoint x: 323, endPoint y: 278, distance: 66.2
click at [323, 278] on div "Janela de atendimento Grade de atendimento Capacidade Transportadoras Veículos …" at bounding box center [382, 189] width 764 height 379
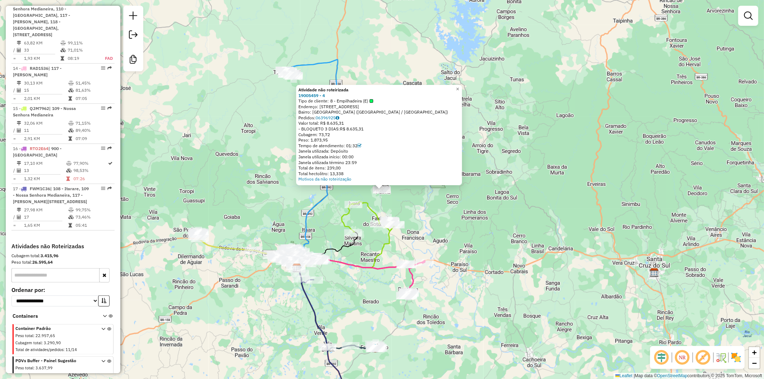
click at [279, 191] on div "Atividade não roteirizada 19005459 - 4 Tipo de cliente: 8 - Empilhadeira (E) En…" at bounding box center [382, 189] width 764 height 379
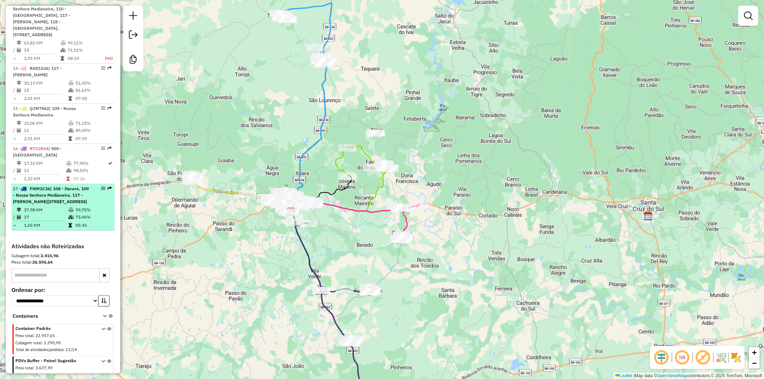
select select "**********"
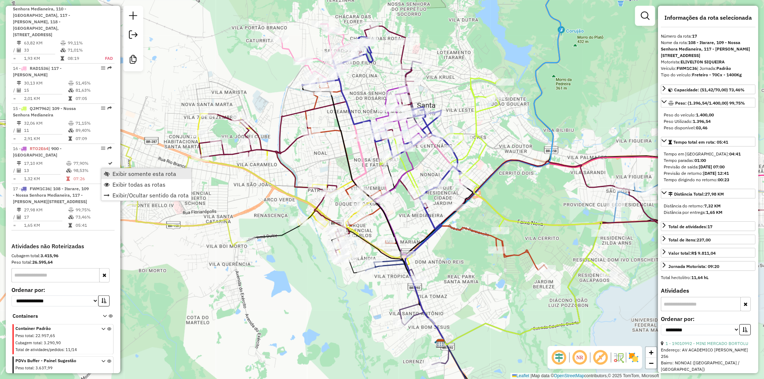
click at [122, 174] on span "Exibir somente esta rota" at bounding box center [144, 174] width 64 height 6
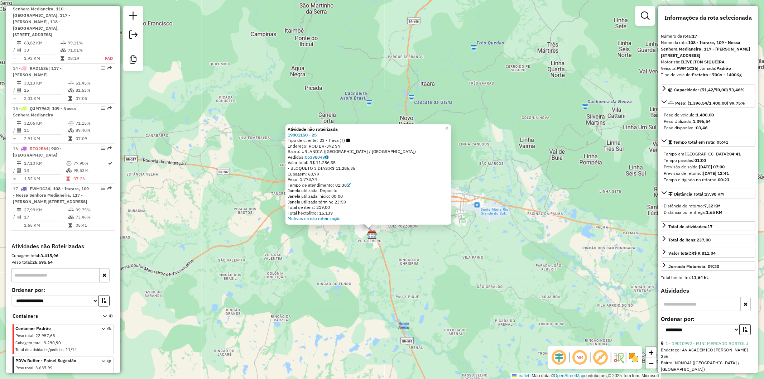
drag, startPoint x: 344, startPoint y: 238, endPoint x: 355, endPoint y: 195, distance: 44.5
click at [334, 270] on div "Atividade não roteirizada 19001150 - 25 Tipo de cliente: 23 - Trava (T) Endereç…" at bounding box center [382, 189] width 764 height 379
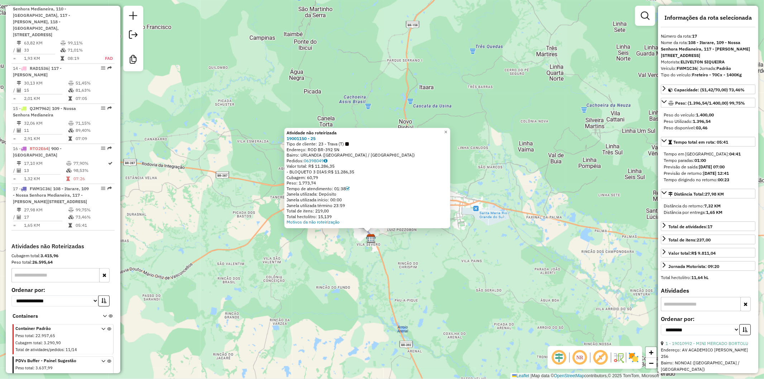
click at [392, 255] on div "Atividade não roteirizada 19001150 - 25 Tipo de cliente: 23 - Trava (T) Endereç…" at bounding box center [382, 189] width 764 height 379
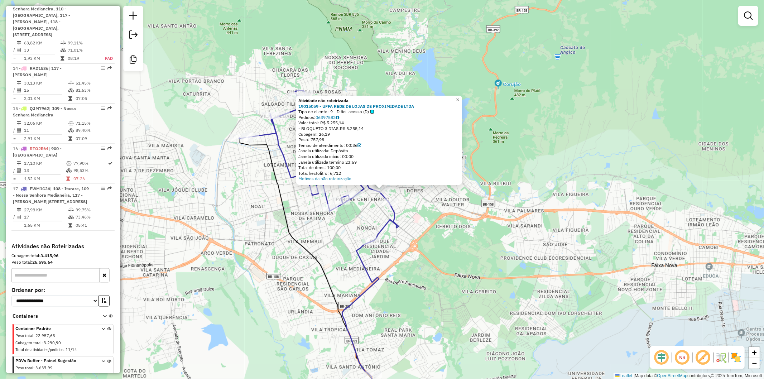
click at [249, 80] on div "Atividade não roteirizada 19015059 - UFFA REDE DE LOJAS DE PROXIMIDADE LTDA Tip…" at bounding box center [382, 189] width 764 height 379
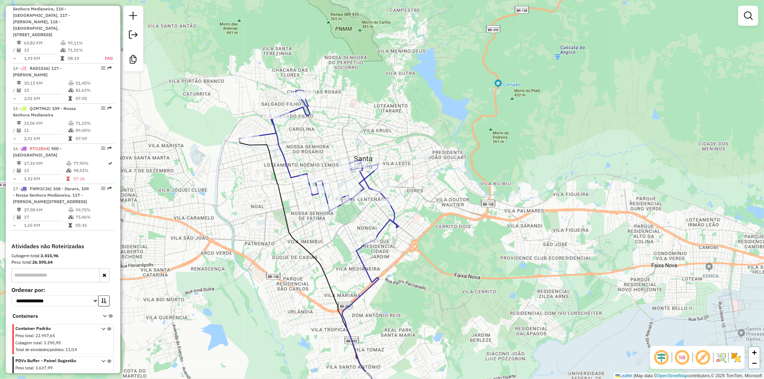
click at [62, 324] on section "Container Padrão Peso total : 22.957,65 Cubagem total : 3.290,90 Total de ativi…" at bounding box center [63, 339] width 101 height 30
click at [62, 333] on div "Peso total : 22.957,65" at bounding box center [53, 336] width 77 height 6
click at [107, 327] on icon at bounding box center [109, 340] width 4 height 27
click at [107, 359] on icon at bounding box center [109, 372] width 4 height 27
click at [107, 327] on icon at bounding box center [109, 340] width 4 height 27
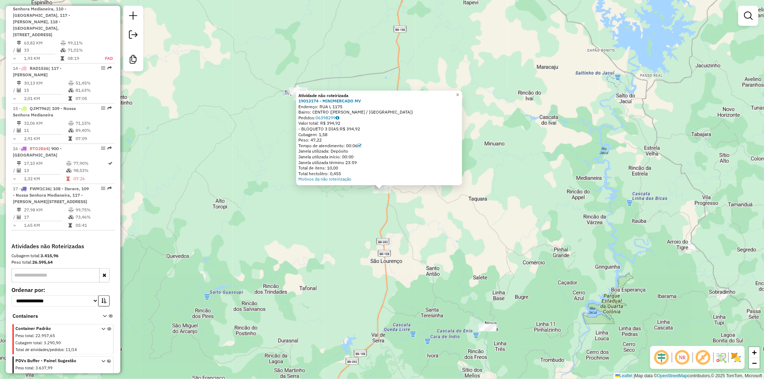
click at [364, 216] on div "Atividade não roteirizada 19013174 - MINIMERCADO MV Endereço: RUA L 1175 Bairro…" at bounding box center [382, 189] width 764 height 379
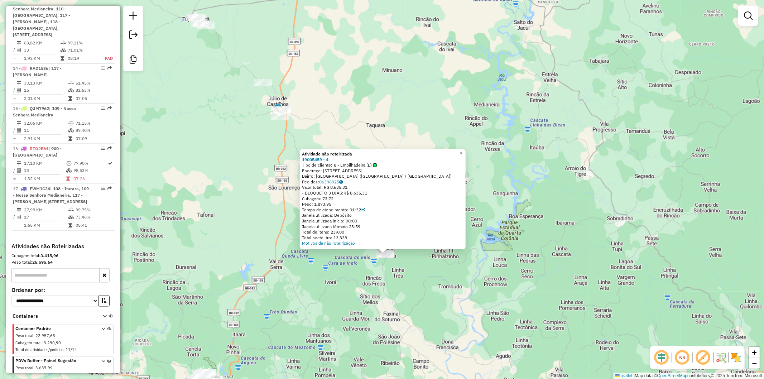
drag, startPoint x: 313, startPoint y: 241, endPoint x: 317, endPoint y: 292, distance: 51.7
click at [317, 292] on div "Atividade não roteirizada 19005459 - 4 Tipo de cliente: 8 - Empilhadeira (E) En…" at bounding box center [382, 189] width 764 height 379
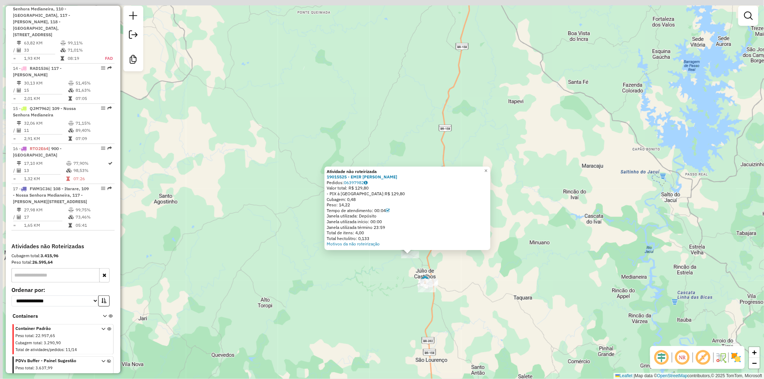
drag, startPoint x: 219, startPoint y: 83, endPoint x: 256, endPoint y: 173, distance: 97.3
click at [256, 173] on div "Atividade não roteirizada 19015525 - EMIR ADaO DOS SANTOS Pedidos: 06397982 Val…" at bounding box center [382, 189] width 764 height 379
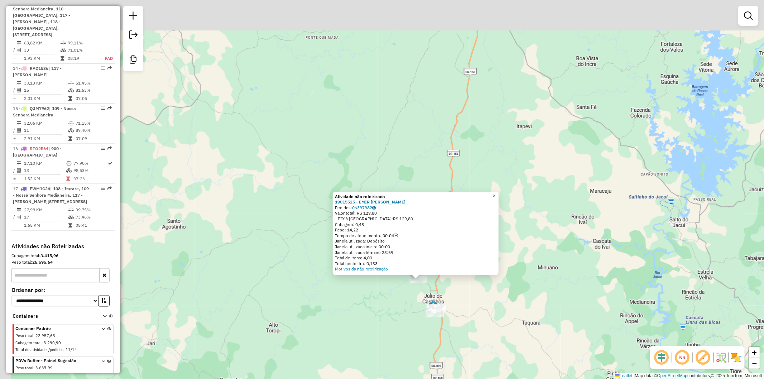
click at [286, 231] on div "Atividade não roteirizada 19015525 - EMIR ADaO DOS SANTOS Pedidos: 06397982 Val…" at bounding box center [382, 189] width 764 height 379
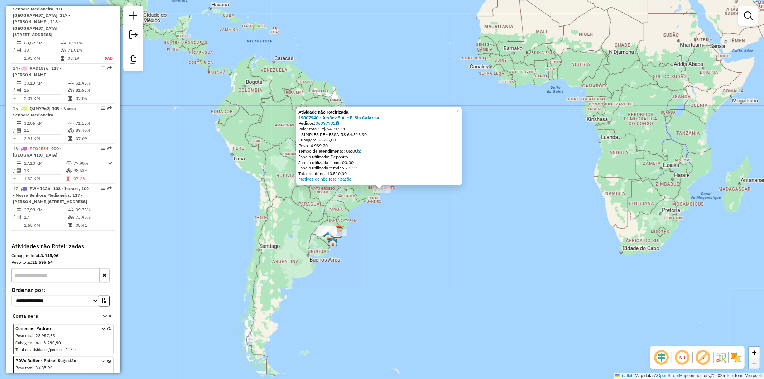
click at [344, 206] on div "Atividade não roteirizada 19007940 - AmBev S.A. - F. Sta Catarina Pedidos: 0639…" at bounding box center [382, 189] width 764 height 379
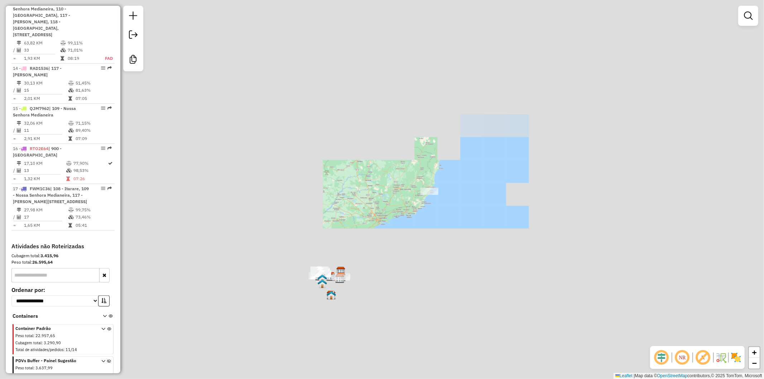
drag, startPoint x: 286, startPoint y: 250, endPoint x: 352, endPoint y: 239, distance: 67.0
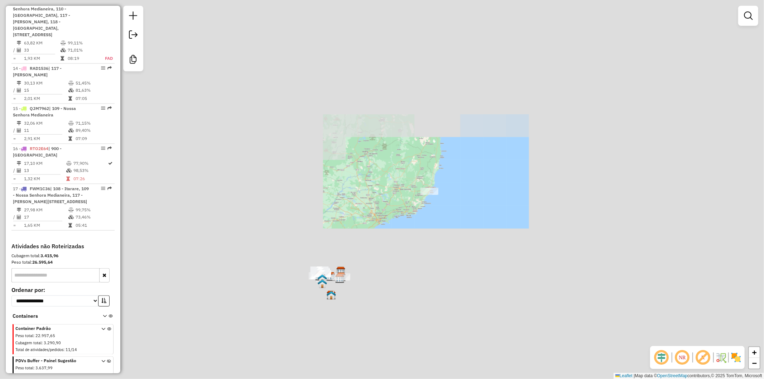
click at [358, 213] on div "Janela de atendimento Grade de atendimento Capacidade Transportadoras Veículos …" at bounding box center [382, 189] width 764 height 379
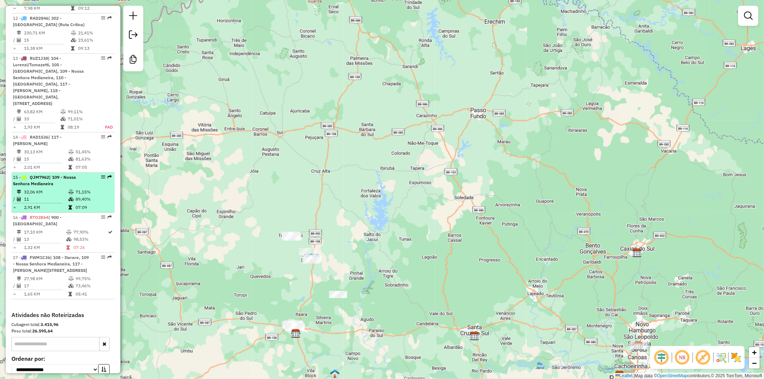
scroll to position [760, 0]
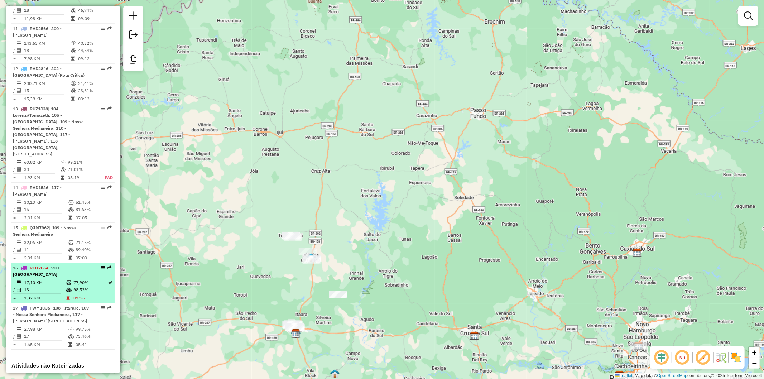
click at [74, 294] on td "07:26" at bounding box center [90, 297] width 35 height 7
select select "**********"
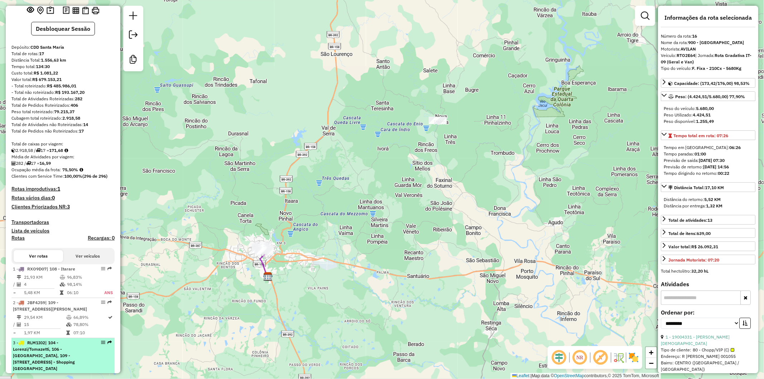
scroll to position [0, 0]
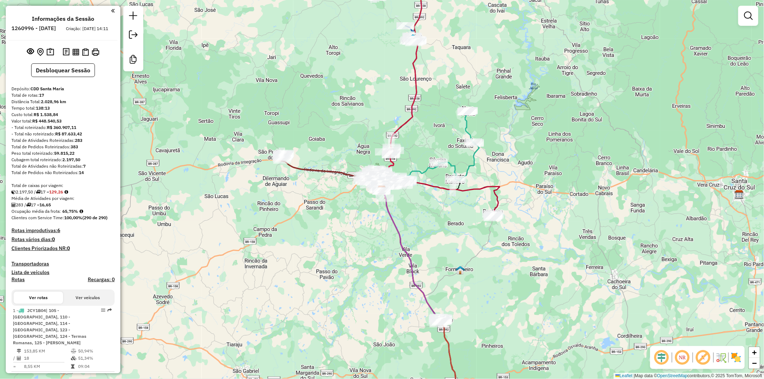
click at [43, 27] on h6 "1260996 - [DATE]" at bounding box center [33, 28] width 44 height 6
click at [43, 27] on h6 "1260996 - 08/09/2025" at bounding box center [33, 28] width 44 height 6
click at [46, 26] on h6 "1260996 - 08/09/2025" at bounding box center [33, 28] width 44 height 6
click at [102, 30] on ul "Informações da Sessão 1260996 - 08/09/2025 Criação: 06/09/2025 14:11" at bounding box center [63, 24] width 109 height 19
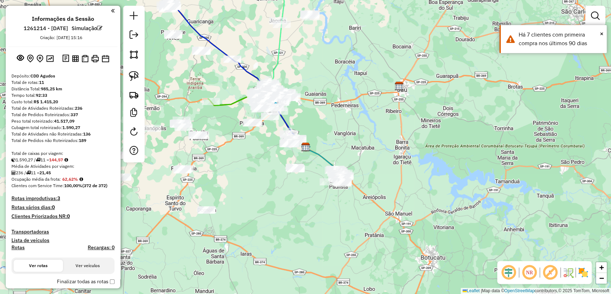
click at [99, 107] on div "Total de Atividades Roteirizadas: 236" at bounding box center [62, 108] width 103 height 6
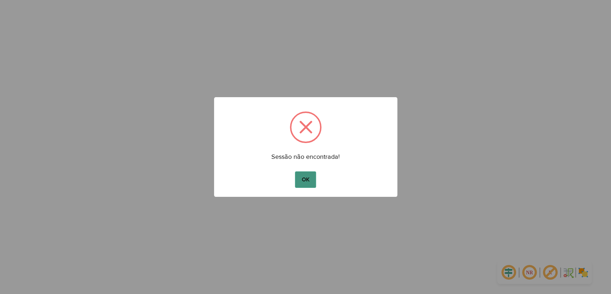
click at [308, 179] on button "OK" at bounding box center [305, 179] width 21 height 16
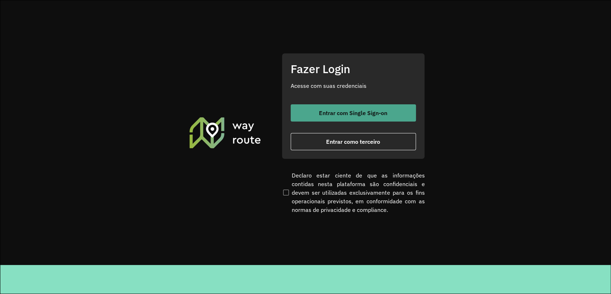
click at [325, 110] on span "Entrar com Single Sign-on" at bounding box center [353, 113] width 68 height 6
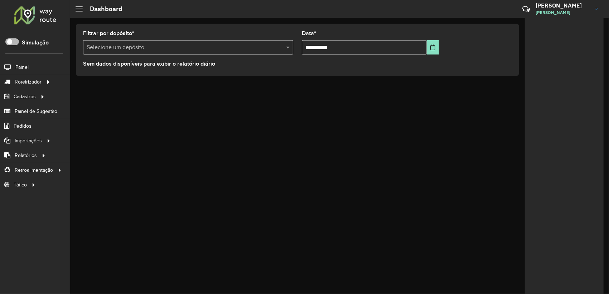
click at [15, 42] on span at bounding box center [12, 41] width 14 height 7
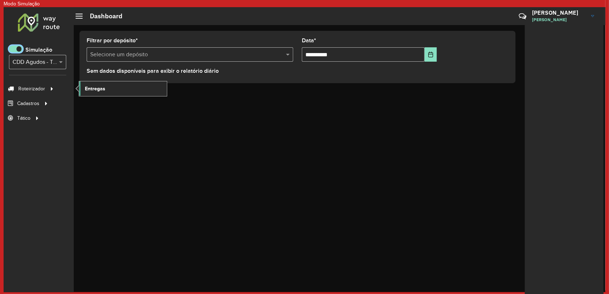
click at [107, 84] on link "Entregas" at bounding box center [123, 88] width 88 height 14
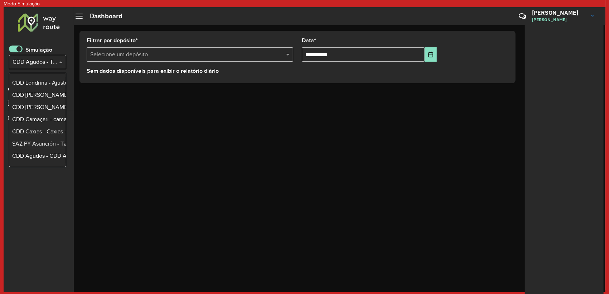
click at [36, 58] on input "text" at bounding box center [31, 62] width 36 height 9
click at [35, 65] on input "text" at bounding box center [31, 62] width 36 height 9
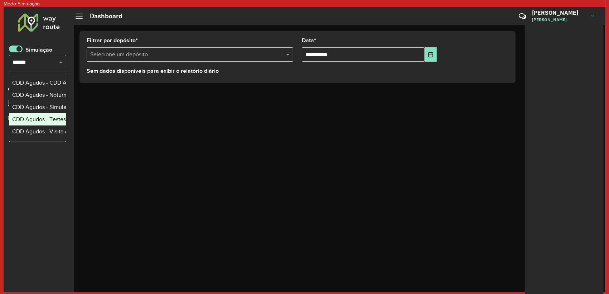
type input "******"
click at [168, 121] on div "**********" at bounding box center [340, 158] width 532 height 267
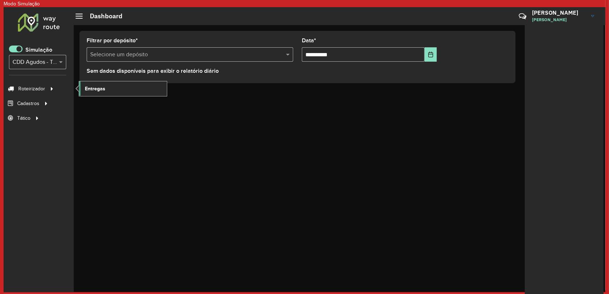
click at [91, 90] on span "Entregas" at bounding box center [95, 89] width 20 height 8
click at [17, 51] on span at bounding box center [16, 48] width 14 height 7
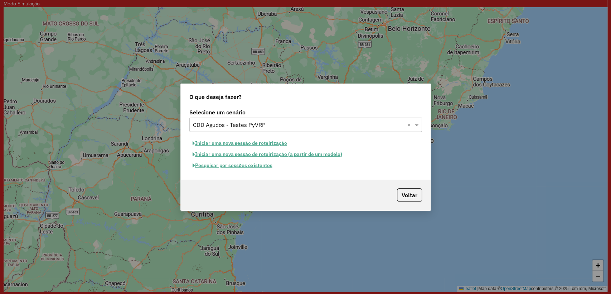
click at [248, 142] on button "Iniciar uma nova sessão de roteirização" at bounding box center [239, 142] width 101 height 11
select select "*"
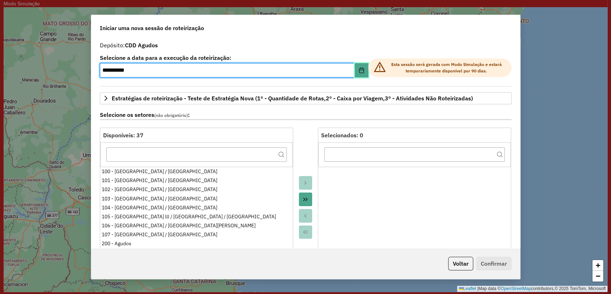
click at [359, 70] on icon "Choose Date" at bounding box center [362, 70] width 6 height 6
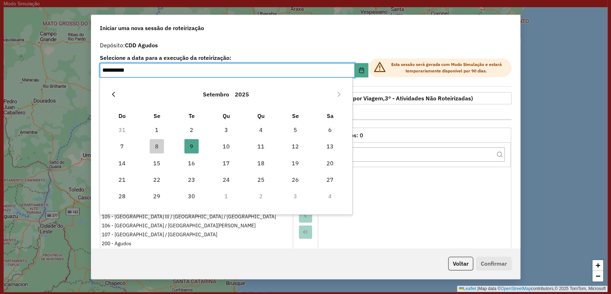
click at [117, 94] on button "Previous Month" at bounding box center [113, 93] width 11 height 11
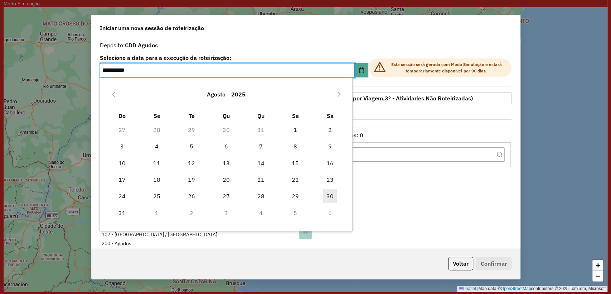
click at [335, 195] on span "30" at bounding box center [330, 196] width 14 height 14
type input "**********"
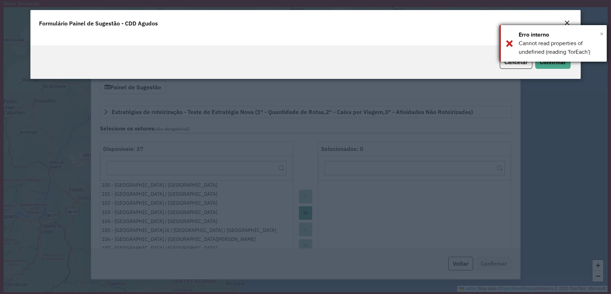
click at [601, 34] on span "×" at bounding box center [602, 34] width 4 height 8
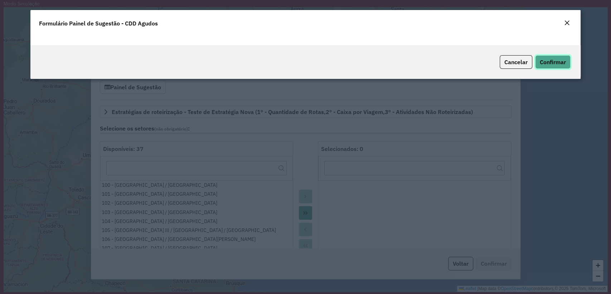
click at [557, 64] on span "Confirmar" at bounding box center [553, 61] width 26 height 7
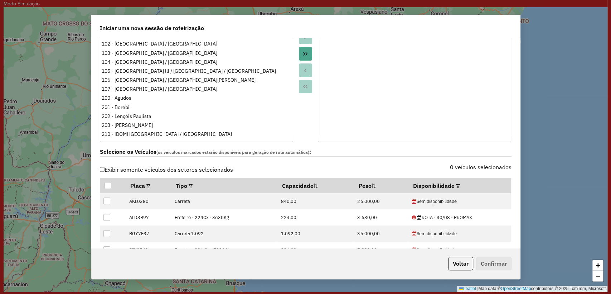
scroll to position [199, 0]
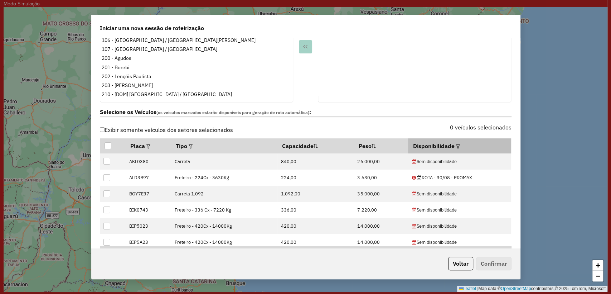
click at [456, 145] on em at bounding box center [458, 146] width 4 height 4
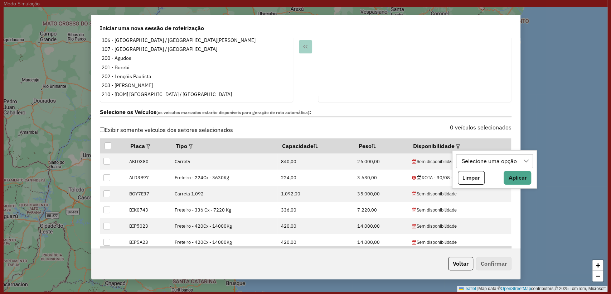
click at [489, 167] on div "Selecione uma opção" at bounding box center [489, 161] width 60 height 14
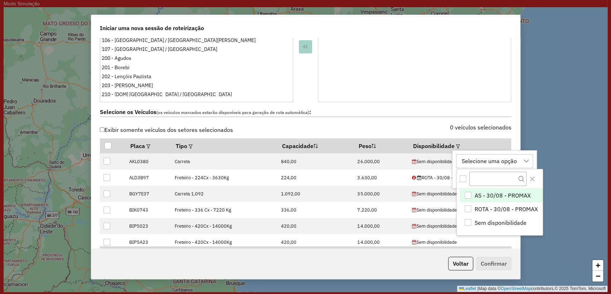
scroll to position [5, 32]
click at [470, 206] on div "ROTA - 30/08 - PROMAX" at bounding box center [468, 208] width 7 height 7
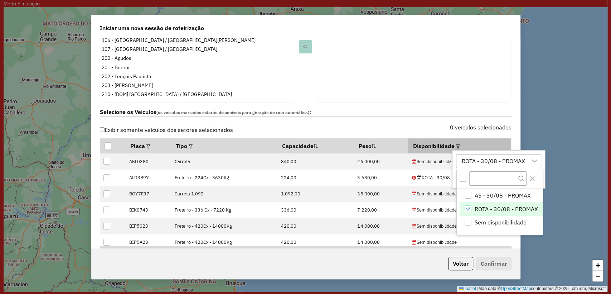
click at [477, 143] on th "Disponibilidade" at bounding box center [459, 145] width 103 height 15
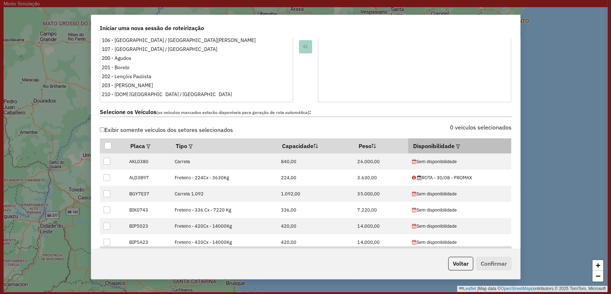
click at [446, 147] on th "Disponibilidade" at bounding box center [459, 145] width 103 height 15
click at [456, 147] on em at bounding box center [458, 146] width 4 height 4
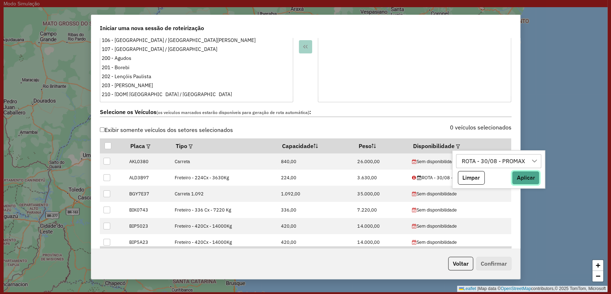
click at [520, 171] on button "Aplicar" at bounding box center [526, 178] width 28 height 14
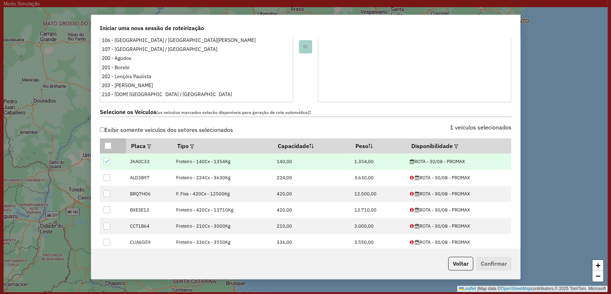
click at [110, 149] on th at bounding box center [113, 145] width 26 height 15
click at [107, 146] on div at bounding box center [108, 145] width 7 height 7
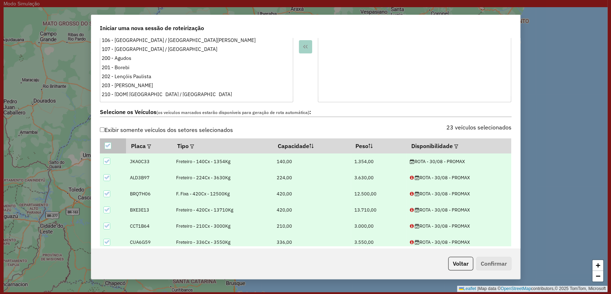
click at [107, 146] on icon at bounding box center [108, 145] width 5 height 3
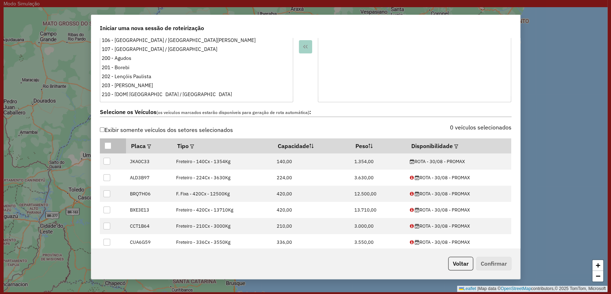
click at [106, 145] on div at bounding box center [108, 145] width 7 height 7
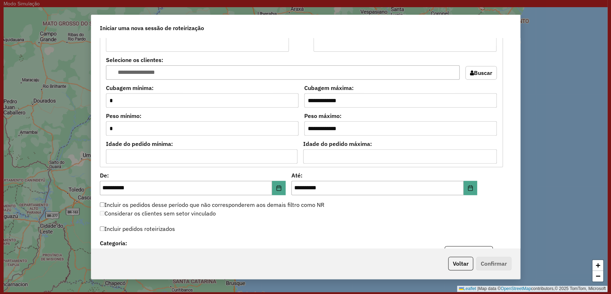
scroll to position [636, 0]
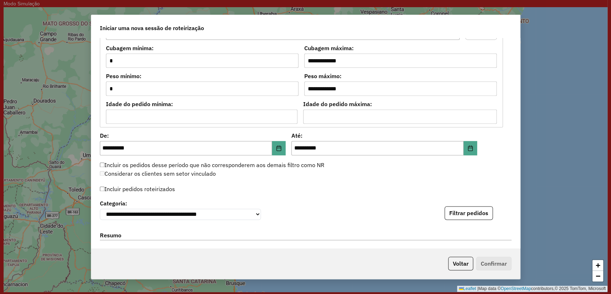
click at [465, 137] on label "Até:" at bounding box center [384, 135] width 186 height 9
click at [469, 150] on button "Choose Date" at bounding box center [471, 148] width 14 height 14
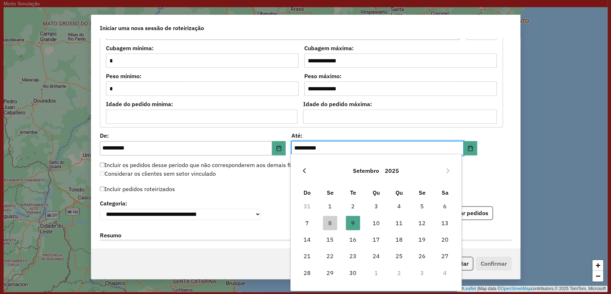
click at [306, 168] on icon "Previous Month" at bounding box center [304, 171] width 6 height 6
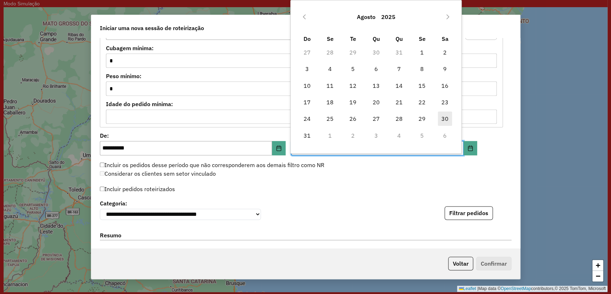
click at [448, 116] on span "30" at bounding box center [445, 118] width 14 height 14
type input "**********"
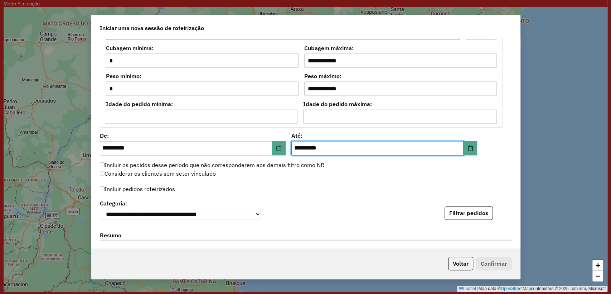
click at [139, 184] on label "Incluir pedidos roteirizados" at bounding box center [137, 189] width 75 height 14
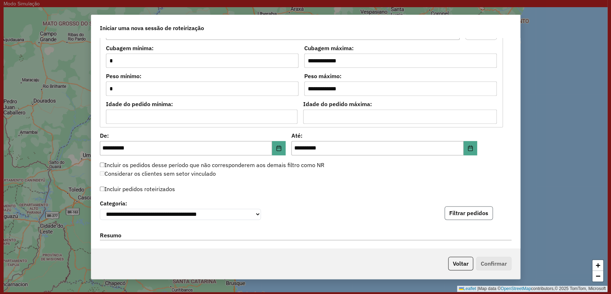
click at [477, 214] on button "Filtrar pedidos" at bounding box center [469, 213] width 48 height 14
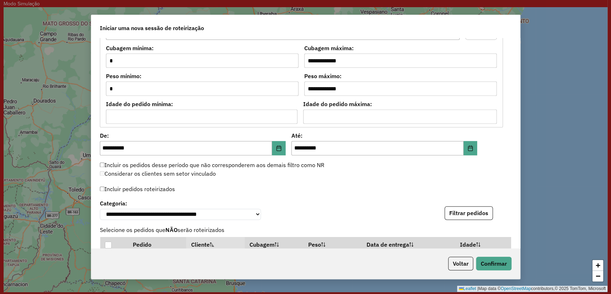
scroll to position [875, 0]
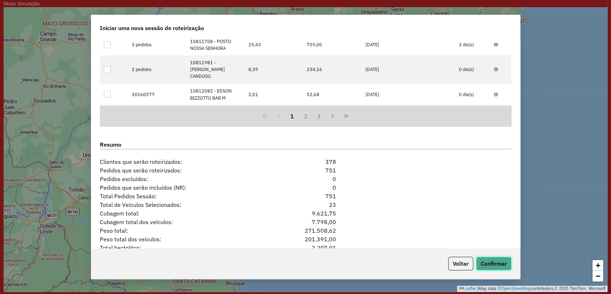
click at [497, 266] on button "Confirmar" at bounding box center [493, 263] width 35 height 14
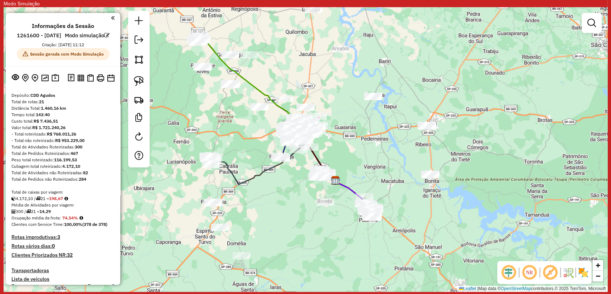
drag, startPoint x: 267, startPoint y: 173, endPoint x: 297, endPoint y: 204, distance: 43.0
click at [297, 204] on div "Janela de atendimento Grade de atendimento Capacidade Transportadoras Veículos …" at bounding box center [306, 149] width 604 height 284
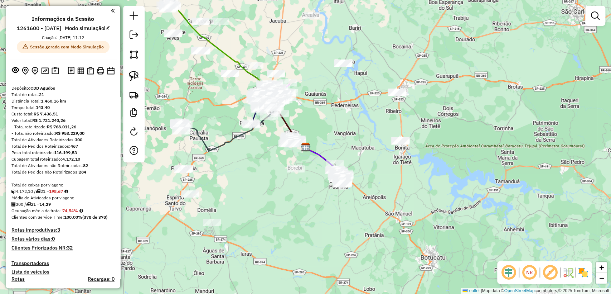
click at [256, 167] on div "Janela de atendimento Grade de atendimento Capacidade Transportadoras Veículos …" at bounding box center [305, 147] width 611 height 294
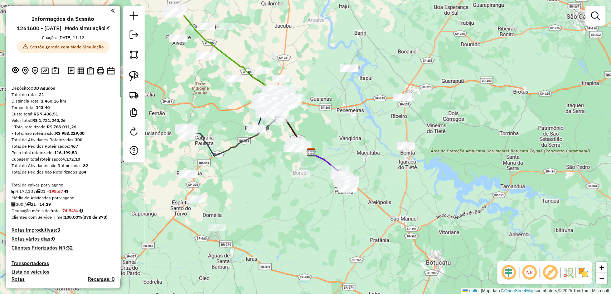
drag, startPoint x: 246, startPoint y: 174, endPoint x: 253, endPoint y: 180, distance: 9.4
click at [253, 180] on div "Janela de atendimento Grade de atendimento Capacidade Transportadoras Veículos …" at bounding box center [305, 147] width 611 height 294
